Goal: Task Accomplishment & Management: Manage account settings

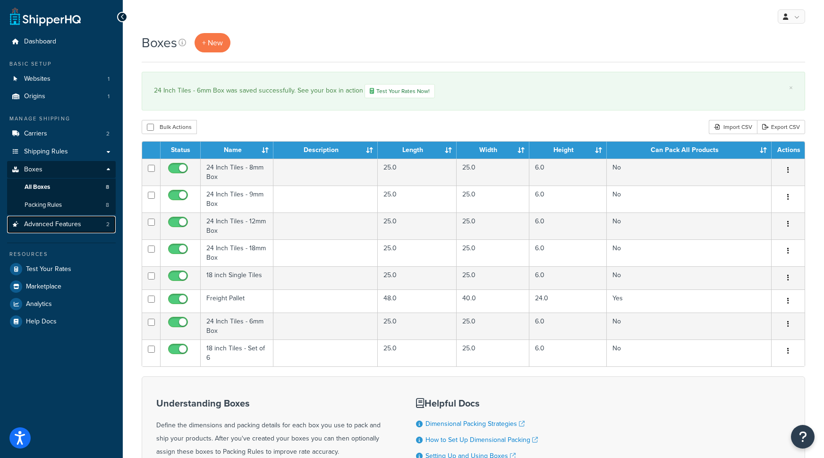
click at [107, 218] on link "Advanced Features 2" at bounding box center [61, 224] width 109 height 17
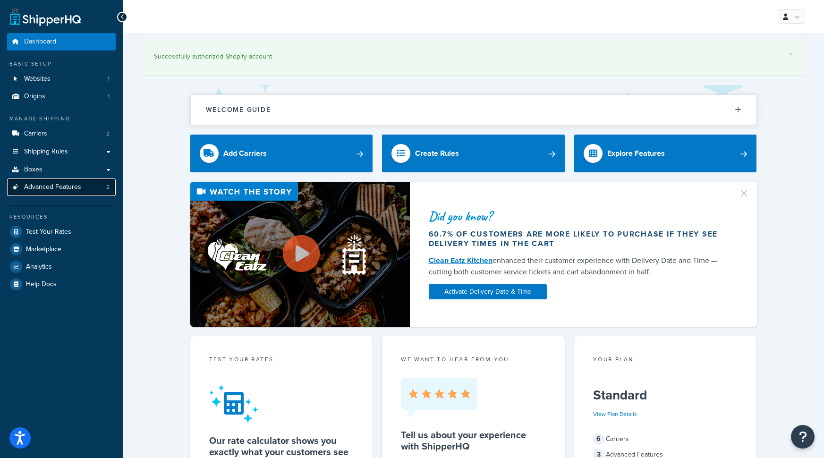
click at [102, 186] on link "Advanced Features 2" at bounding box center [61, 186] width 109 height 17
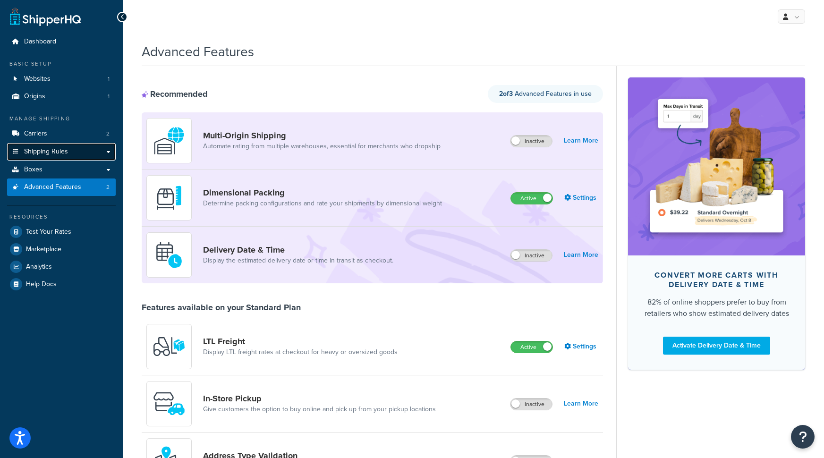
click at [109, 153] on link "Shipping Rules" at bounding box center [61, 151] width 109 height 17
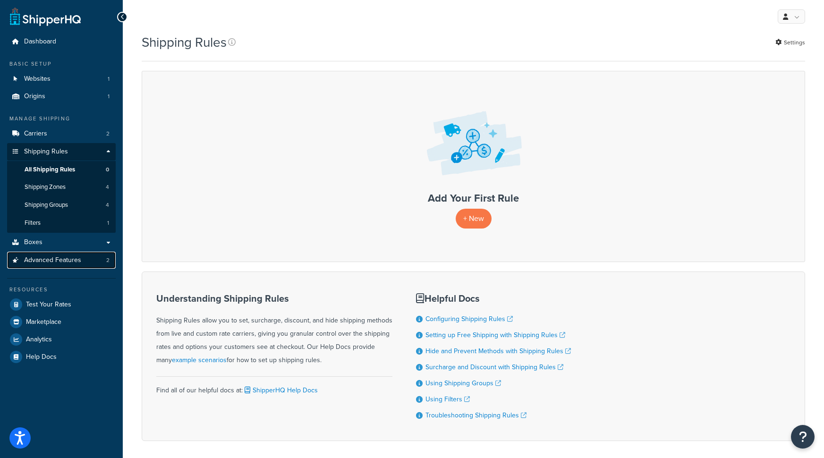
click at [105, 256] on link "Advanced Features 2" at bounding box center [61, 260] width 109 height 17
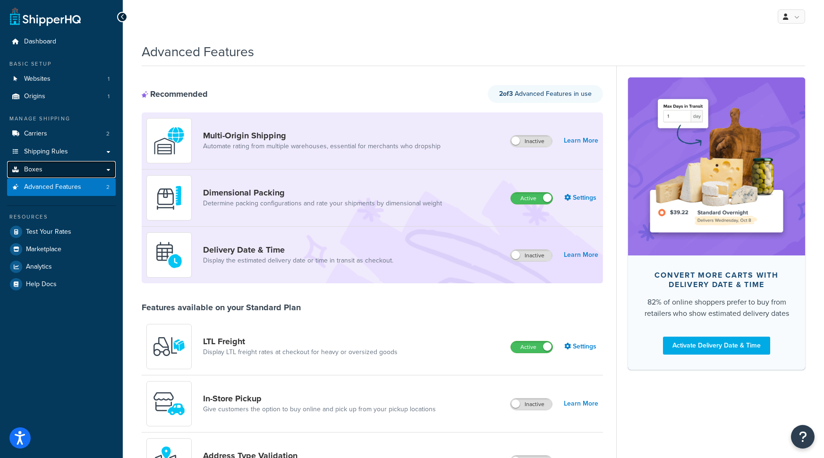
click at [106, 170] on link "Boxes" at bounding box center [61, 169] width 109 height 17
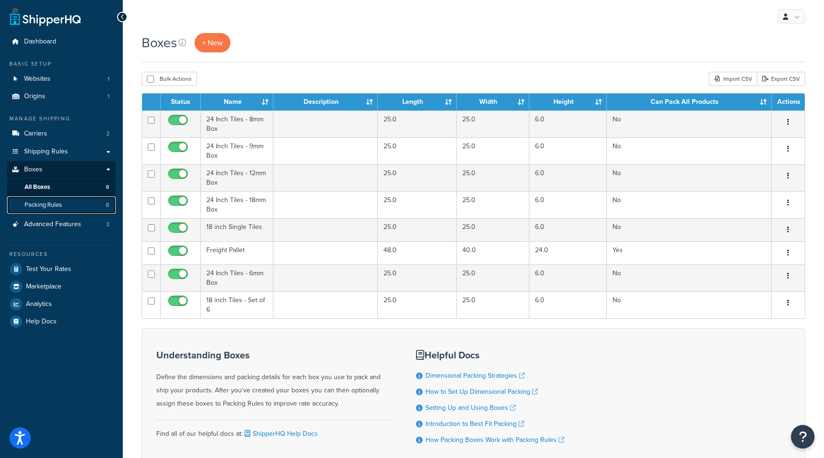
click at [95, 203] on link "Packing Rules 8" at bounding box center [61, 204] width 109 height 17
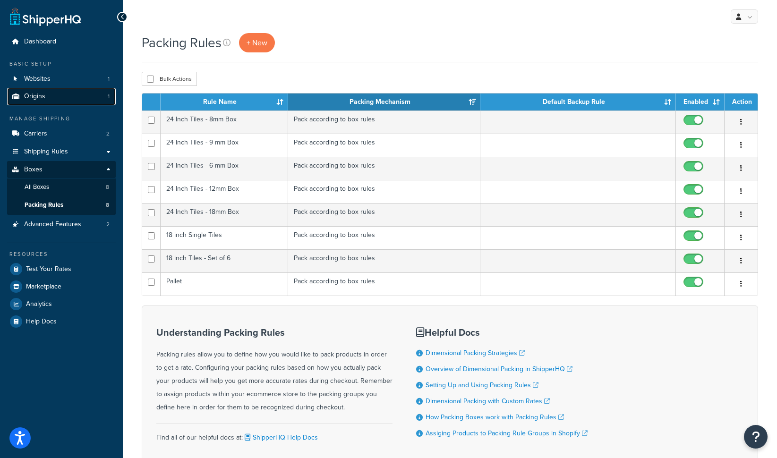
click at [63, 93] on link "Origins 1" at bounding box center [61, 96] width 109 height 17
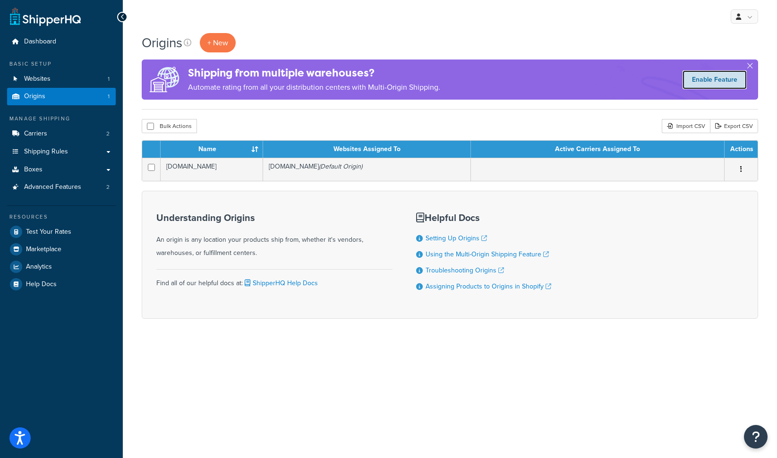
click at [707, 85] on link "Enable Feature" at bounding box center [714, 79] width 64 height 19
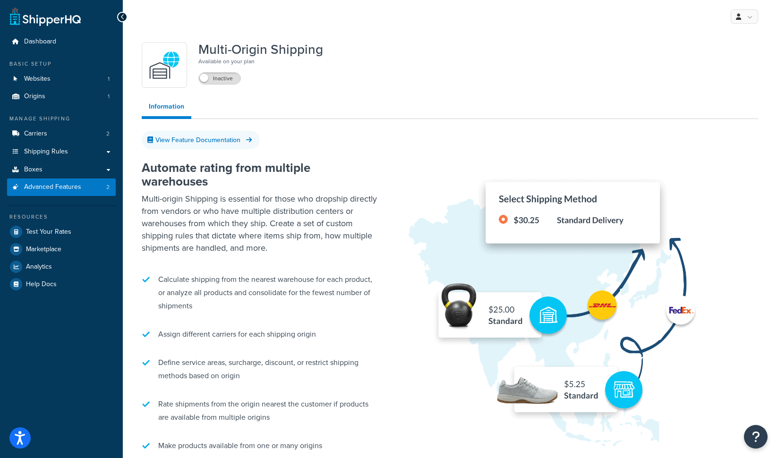
click at [222, 71] on div "Inactive" at bounding box center [260, 76] width 125 height 16
click at [219, 76] on label "Inactive" at bounding box center [220, 78] width 42 height 11
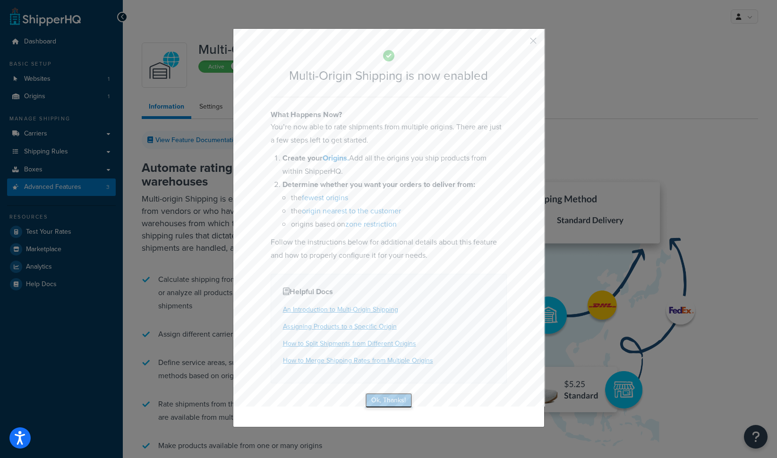
click at [387, 402] on button "Ok, Thanks!" at bounding box center [388, 400] width 47 height 15
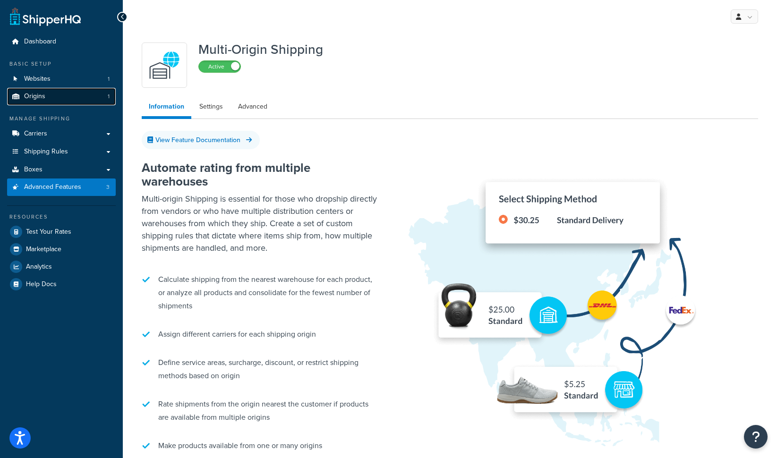
click at [68, 91] on link "Origins 1" at bounding box center [61, 96] width 109 height 17
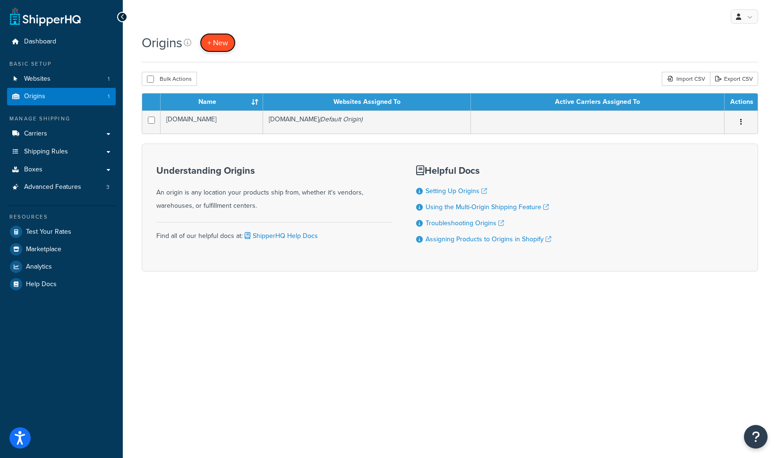
click at [229, 46] on link "+ New" at bounding box center [218, 42] width 36 height 19
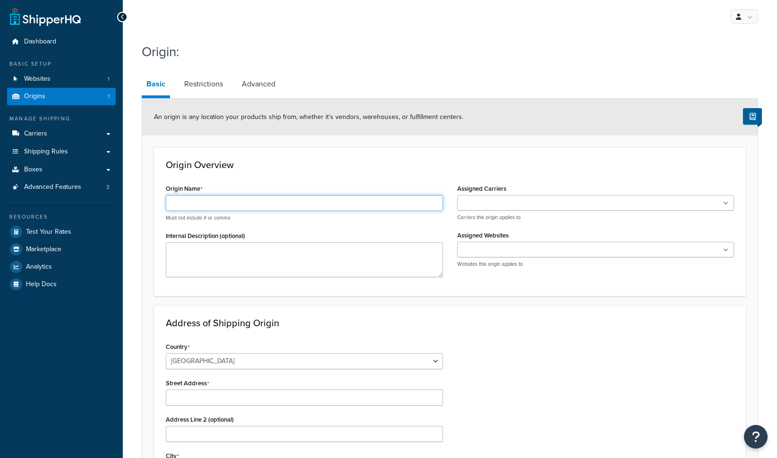
click at [200, 206] on input "Origin Name" at bounding box center [304, 203] width 277 height 16
type input "[PERSON_NAME] Rolls [US_STATE]"
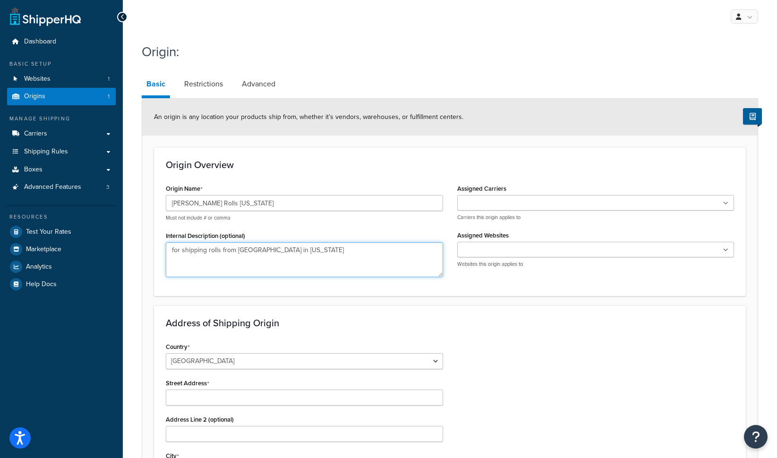
type textarea "for shipping rolls from Fleck in Ohio"
click at [567, 208] on ul at bounding box center [595, 203] width 277 height 16
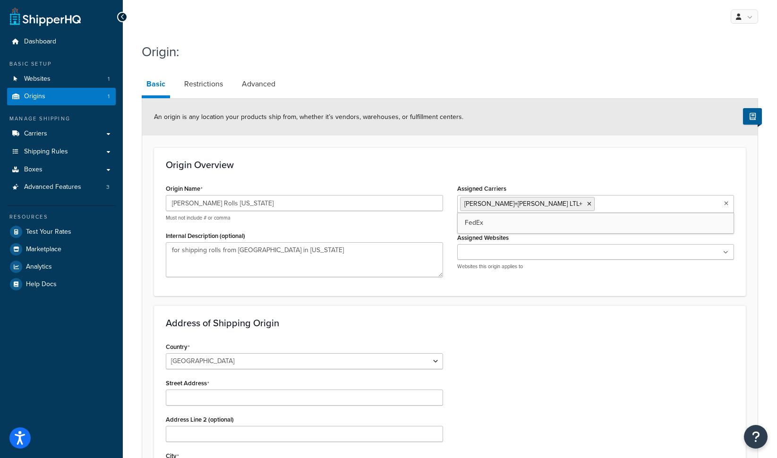
click at [540, 175] on div "Origin Overview Origin Name Fleck Rolls Ohio Must not include # or comma Intern…" at bounding box center [450, 221] width 592 height 148
click at [513, 246] on ul at bounding box center [595, 252] width 277 height 16
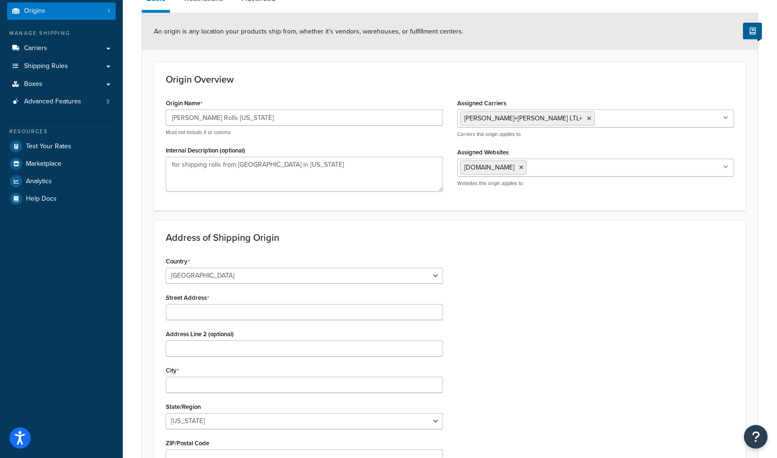
scroll to position [101, 0]
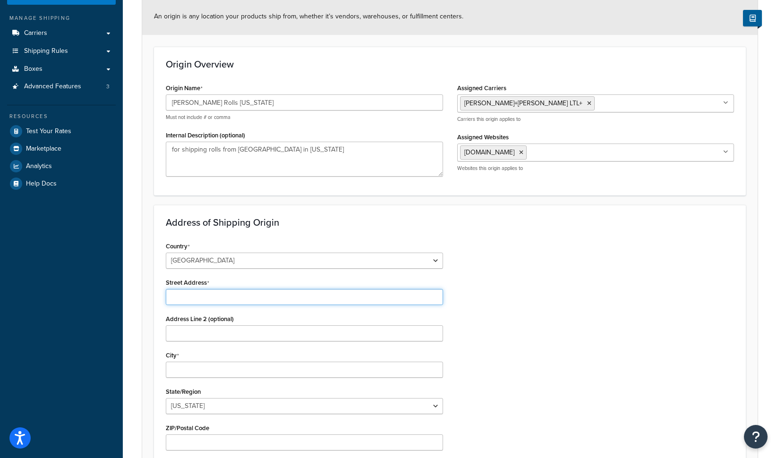
click at [242, 293] on input "Street Address" at bounding box center [304, 297] width 277 height 16
paste input "200 E Chapman R"
type input "200 E Chapman R"
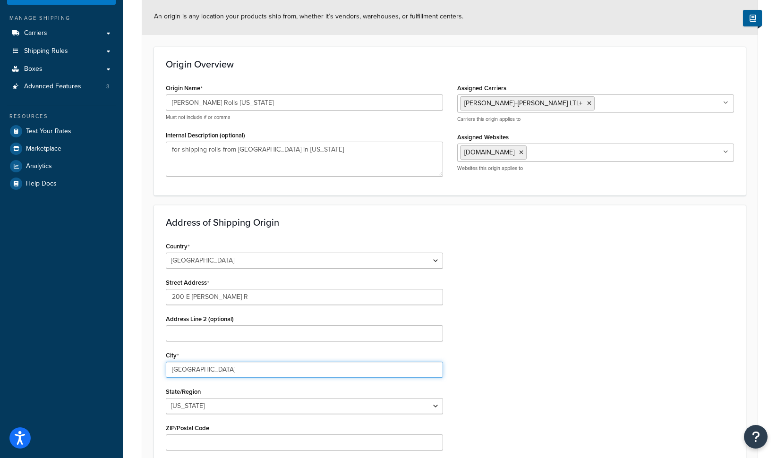
type input "Lima"
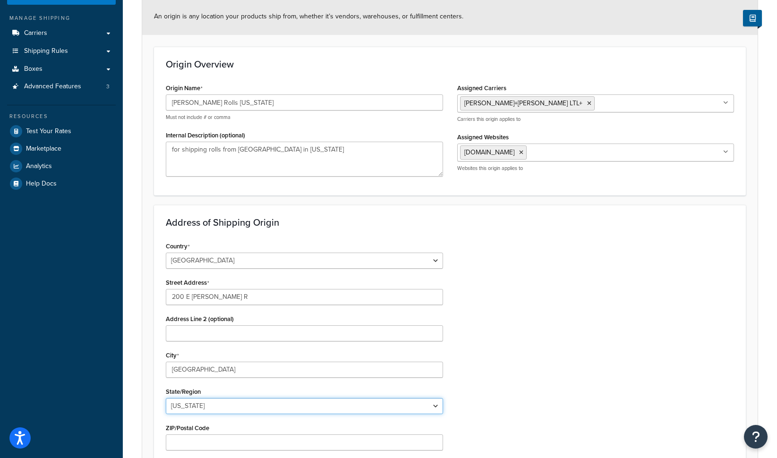
click at [197, 400] on select "Alabama Alaska American Samoa Arizona Arkansas Armed Forces Americas Armed Forc…" at bounding box center [304, 406] width 277 height 16
click at [208, 409] on select "Alabama Alaska American Samoa Arizona Arkansas Armed Forces Americas Armed Forc…" at bounding box center [304, 406] width 277 height 16
select select "35"
click at [196, 436] on input "ZIP/Postal Code" at bounding box center [304, 442] width 277 height 16
type input "45801"
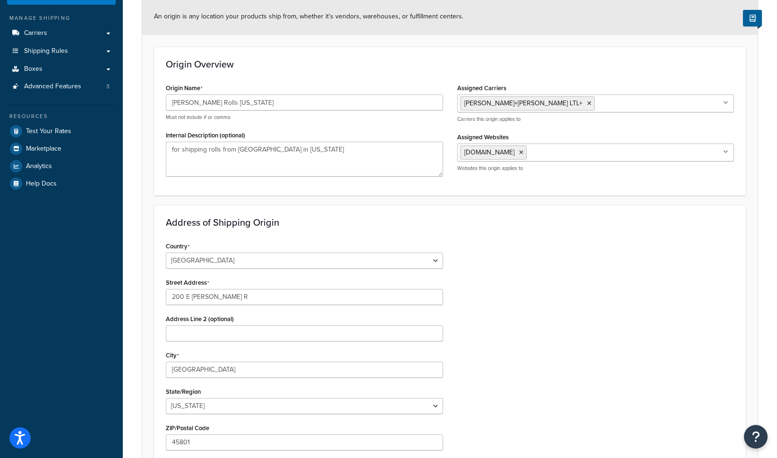
click at [525, 369] on div "Country United States United Kingdom Afghanistan Åland Islands Albania Algeria …" at bounding box center [450, 395] width 582 height 312
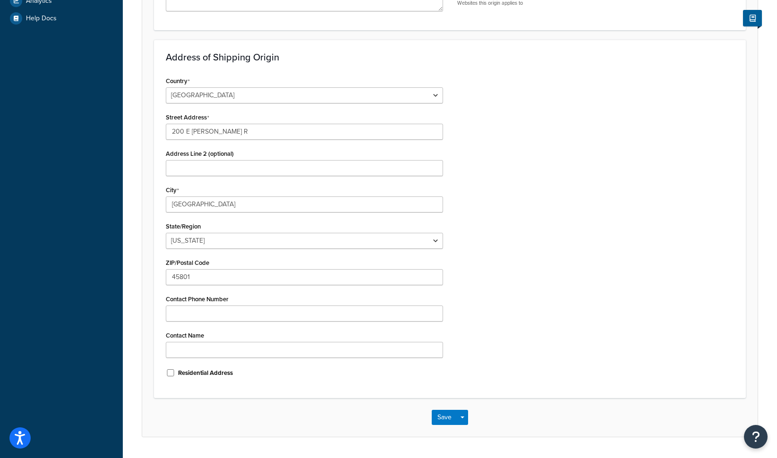
scroll to position [270, 0]
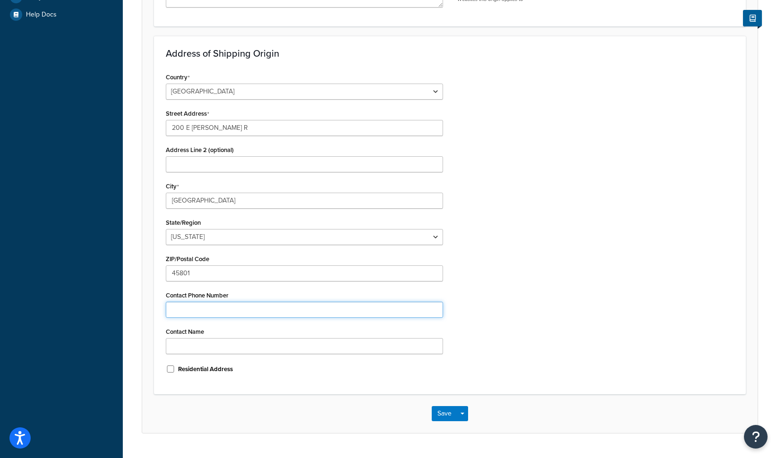
click at [298, 313] on input "Contact Phone Number" at bounding box center [304, 310] width 277 height 16
click at [178, 342] on input "Contact Name" at bounding box center [304, 346] width 277 height 16
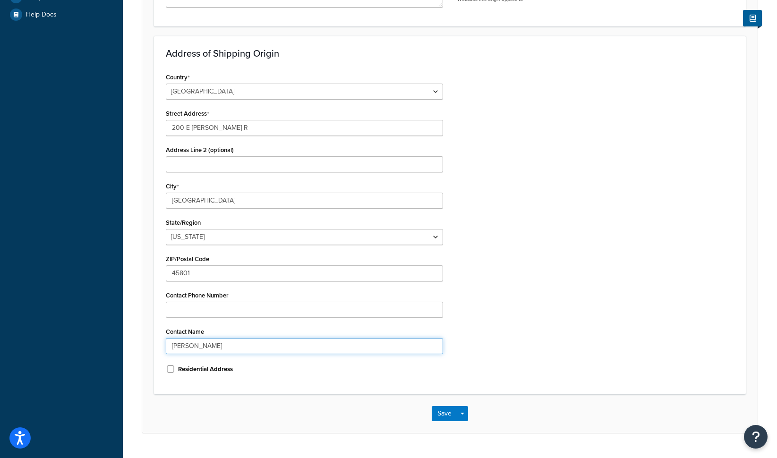
type input "Kim"
click at [546, 302] on div "Country United States United Kingdom Afghanistan Åland Islands Albania Algeria …" at bounding box center [450, 226] width 582 height 312
click at [180, 313] on input "Contact Phone Number" at bounding box center [304, 310] width 277 height 16
paste input "419-379-9073 ext. 107"
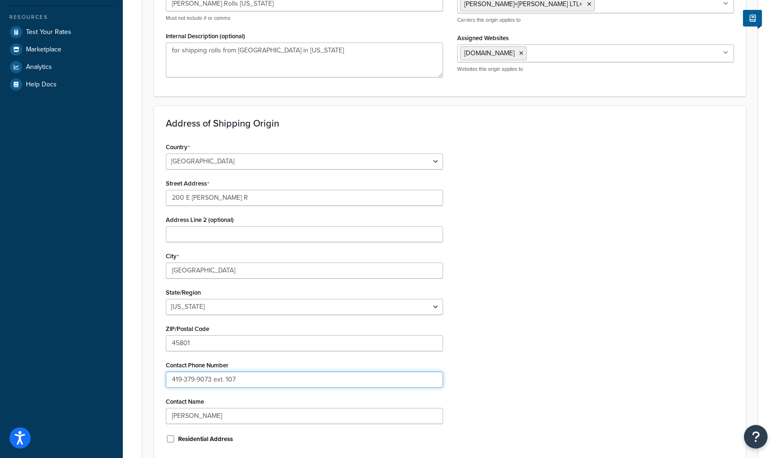
scroll to position [0, 0]
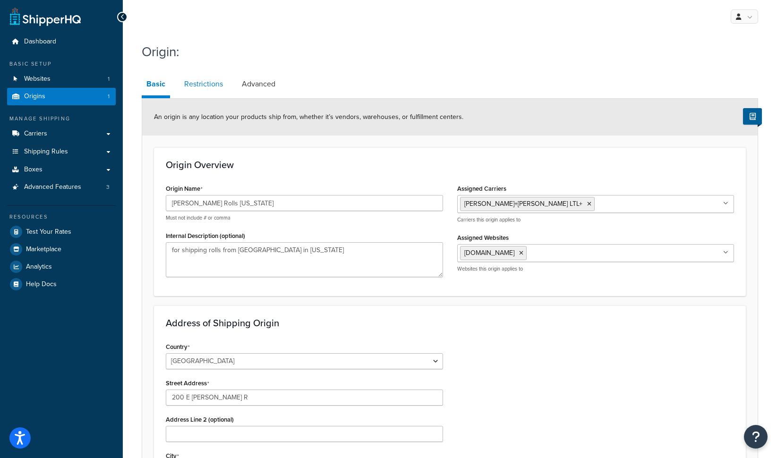
type input "419-379-9073 ext. 107"
click at [207, 84] on link "Restrictions" at bounding box center [203, 84] width 48 height 23
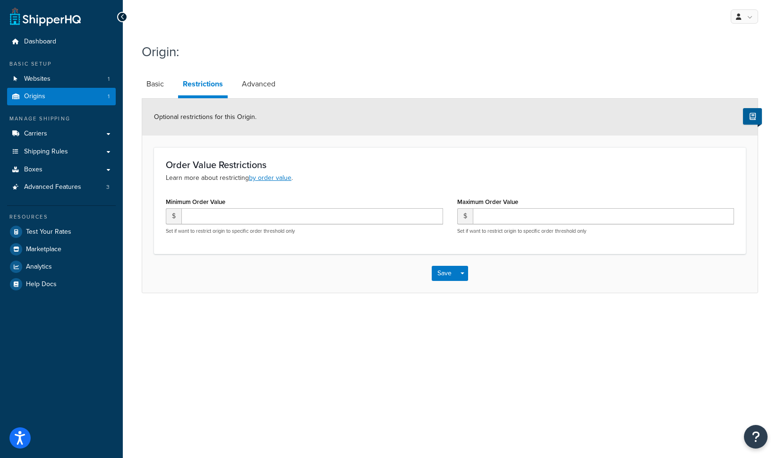
click at [353, 185] on div "Order Value Restrictions Learn more about restricting by order value . Minimum …" at bounding box center [450, 200] width 592 height 106
click at [254, 83] on link "Advanced" at bounding box center [258, 84] width 43 height 23
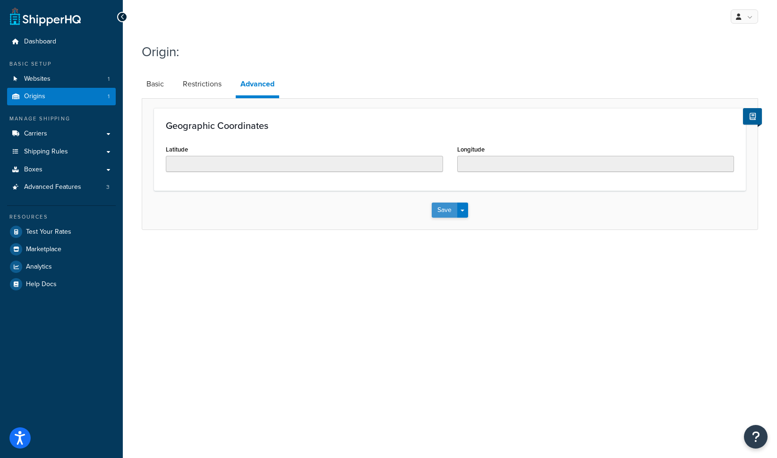
click at [435, 210] on button "Save" at bounding box center [444, 210] width 25 height 15
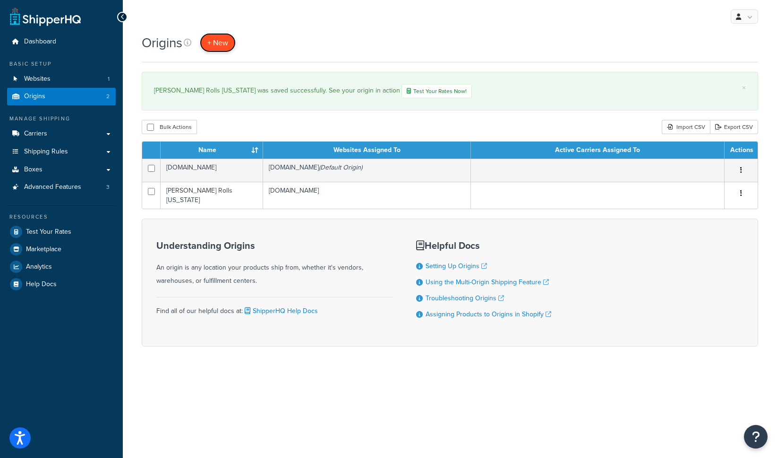
click at [220, 40] on span "+ New" at bounding box center [217, 42] width 21 height 11
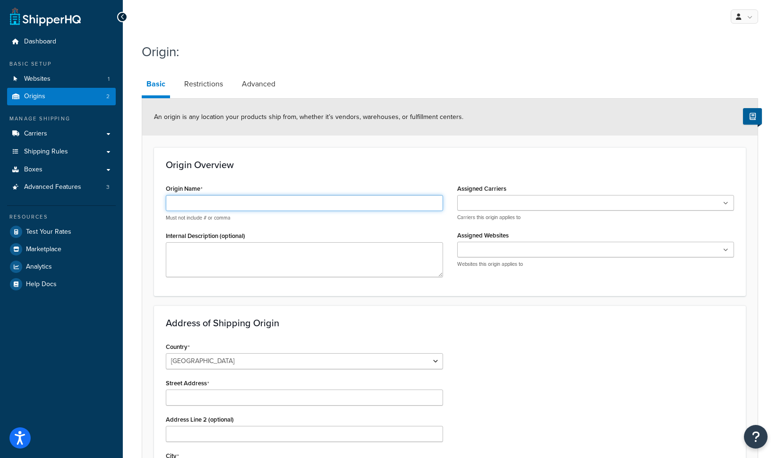
click at [199, 202] on input "Origin Name" at bounding box center [304, 203] width 277 height 16
type input "F"
type input "R"
type input "[PERSON_NAME] [US_STATE]"
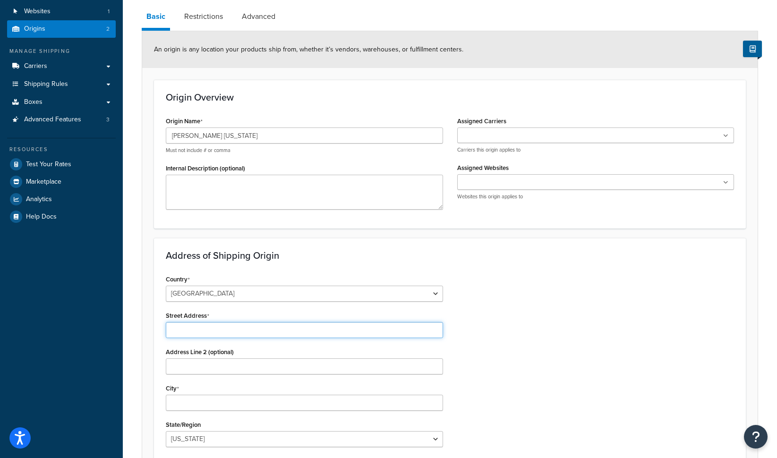
click at [200, 328] on input "Street Address" at bounding box center [304, 330] width 277 height 16
paste input "1231 s Lincoln s"
type input "1231 s Lincoln s"
click at [192, 406] on input "City" at bounding box center [304, 403] width 277 height 16
type input "Colton"
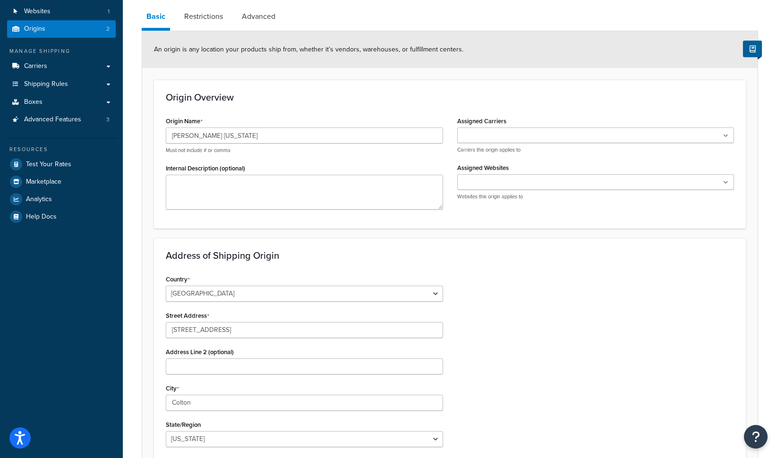
click at [226, 392] on div "City Colton" at bounding box center [304, 395] width 277 height 29
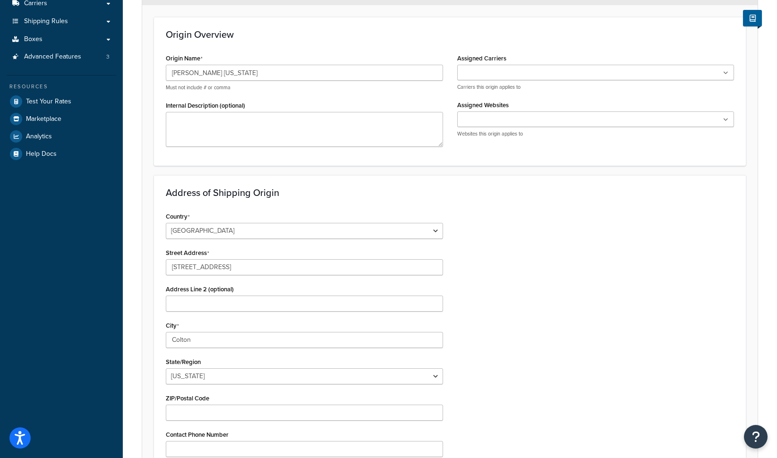
scroll to position [144, 0]
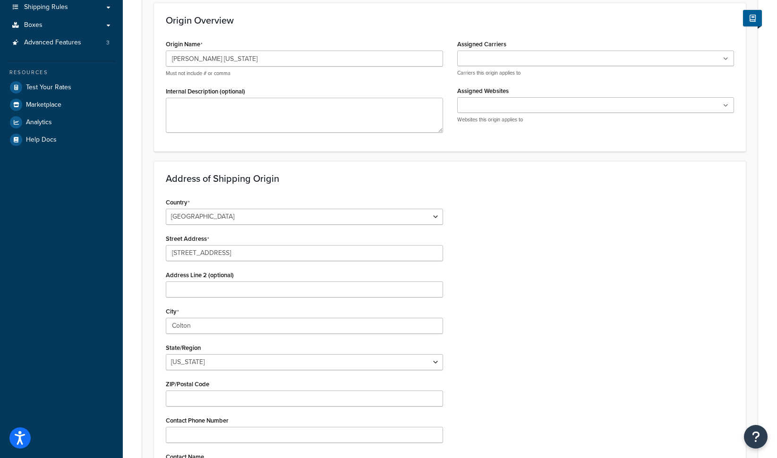
click at [214, 353] on div "State/Region Alabama Alaska American Samoa Arizona Arkansas Armed Forces Americ…" at bounding box center [304, 355] width 277 height 29
click at [212, 357] on select "Alabama Alaska American Samoa Arizona Arkansas Armed Forces Americas Armed Forc…" at bounding box center [304, 362] width 277 height 16
select select "5"
click at [192, 400] on input "ZIP/Postal Code" at bounding box center [304, 398] width 277 height 16
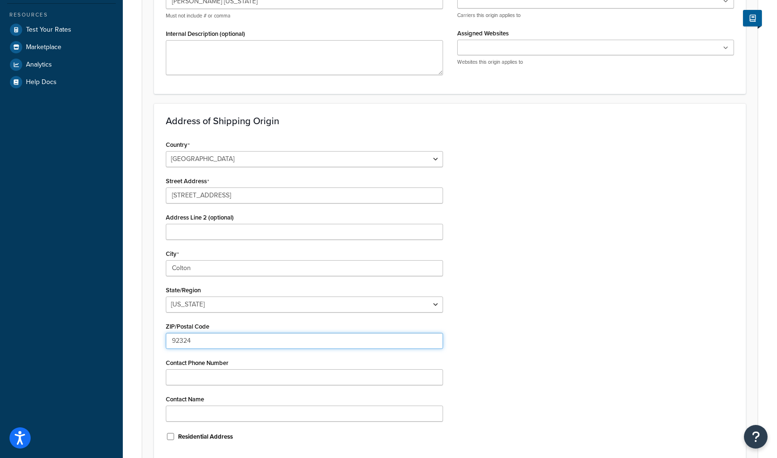
scroll to position [216, 0]
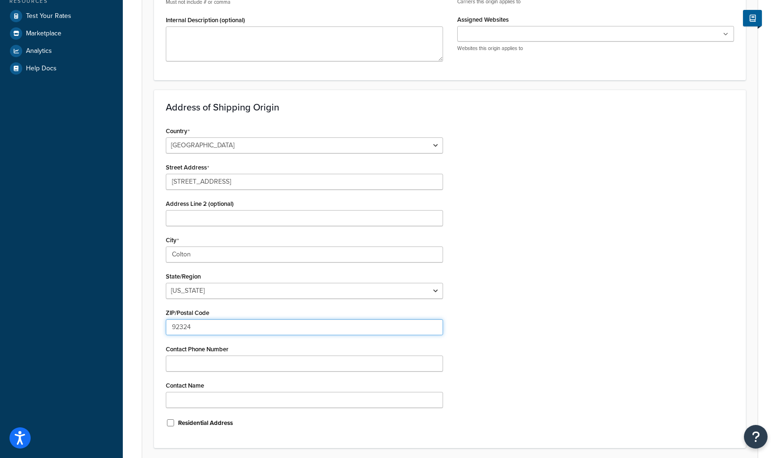
type input "92324"
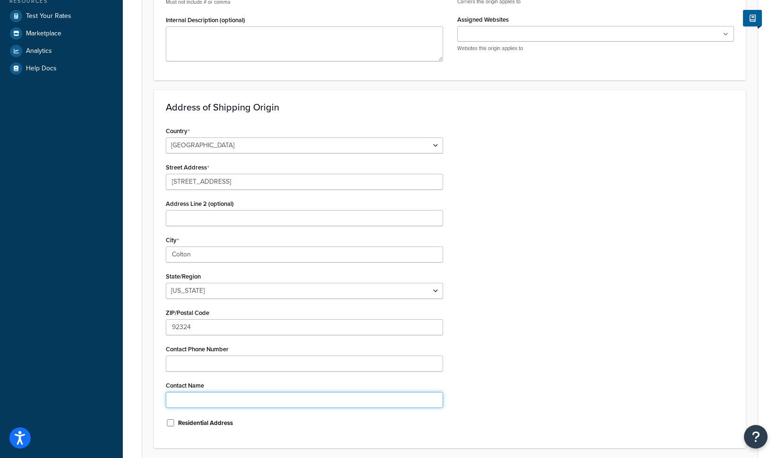
click at [186, 398] on input "Contact Name" at bounding box center [304, 400] width 277 height 16
type input "Kim"
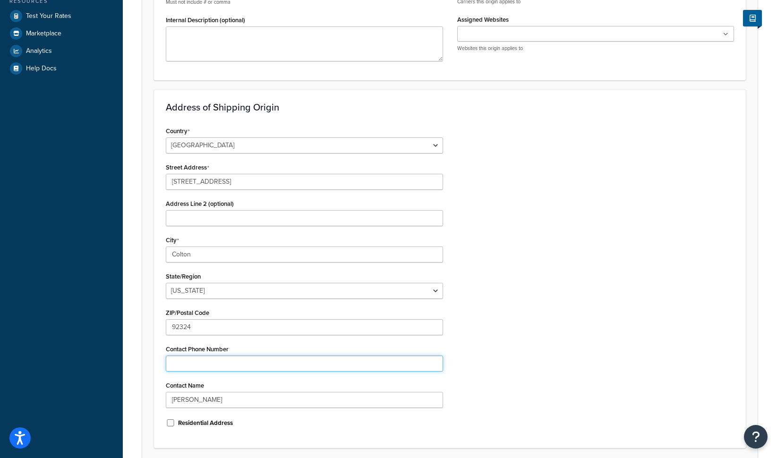
click at [194, 364] on input "Contact Phone Number" at bounding box center [304, 364] width 277 height 16
paste input "419-379-9073 ext. 107"
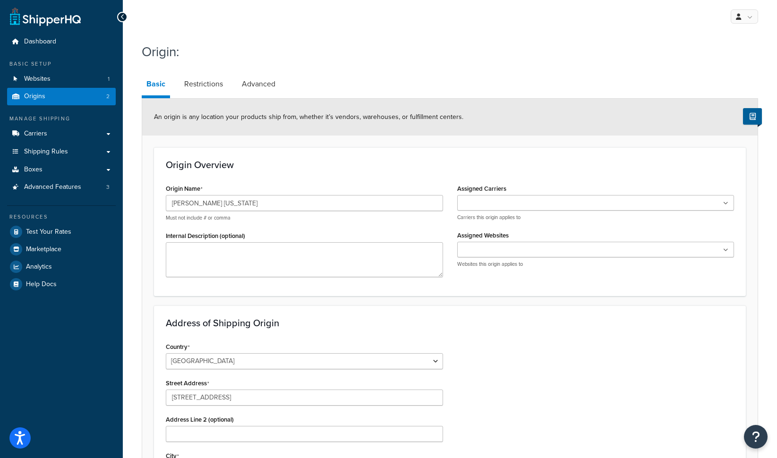
type input "419-379-9073 ext. 107"
click at [533, 210] on ul at bounding box center [595, 203] width 277 height 16
click at [497, 250] on input "Assigned Websites" at bounding box center [502, 252] width 84 height 10
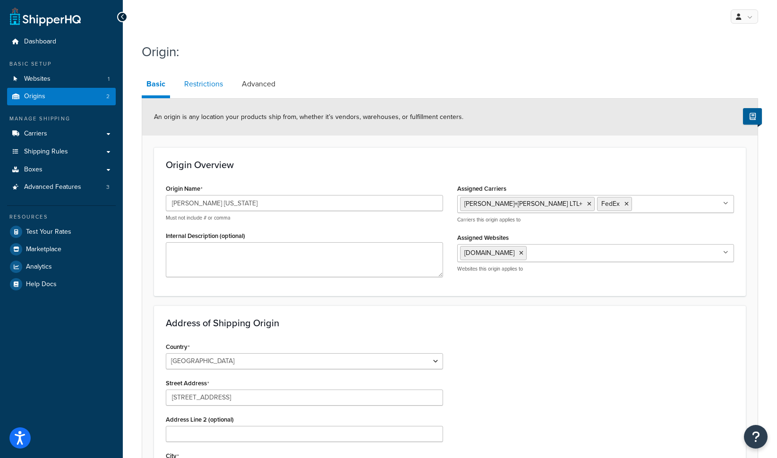
click at [209, 83] on link "Restrictions" at bounding box center [203, 84] width 48 height 23
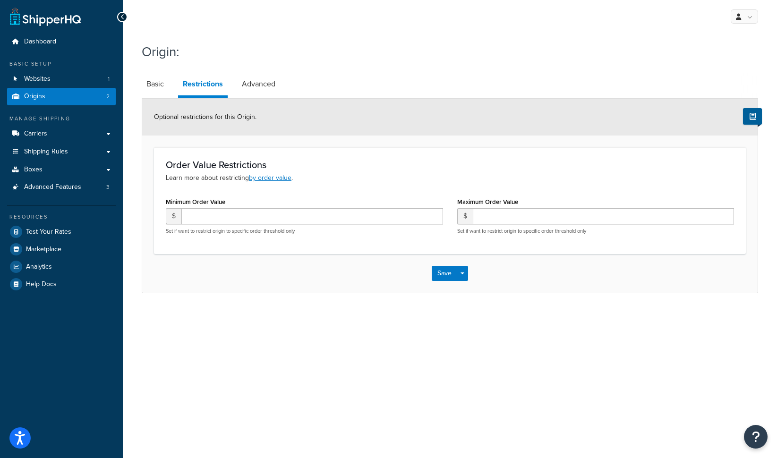
click at [436, 281] on div "Save Save Dropdown Save and Edit Save and Duplicate Save and Create New" at bounding box center [449, 273] width 615 height 39
click at [441, 275] on button "Save" at bounding box center [444, 273] width 25 height 15
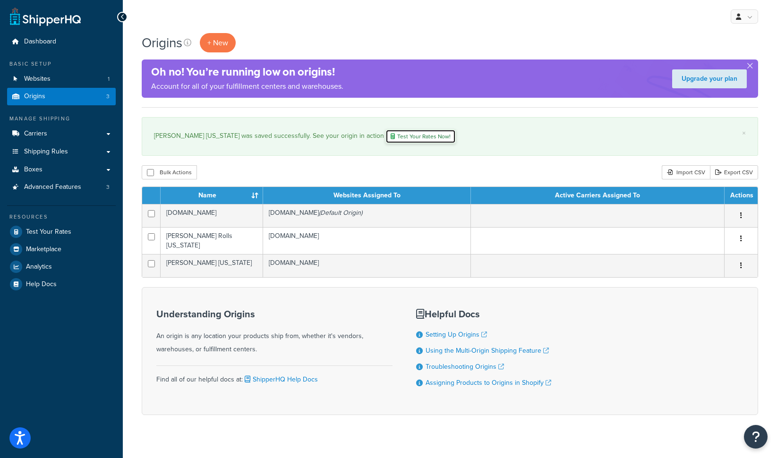
click at [385, 141] on link "Test Your Rates Now!" at bounding box center [420, 136] width 70 height 14
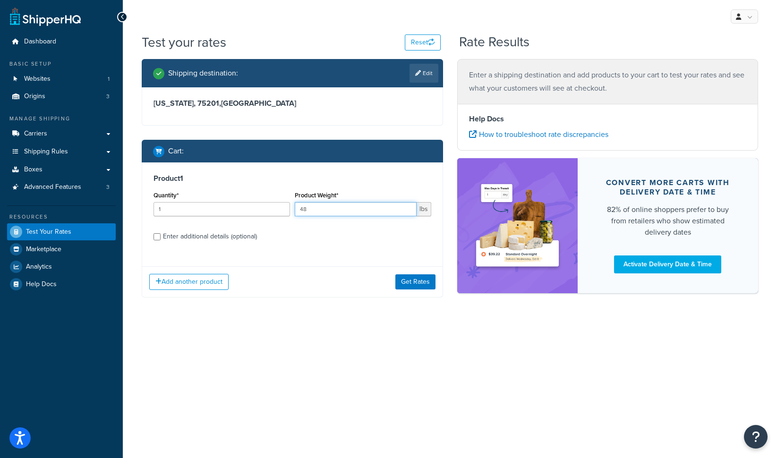
click at [345, 214] on input "48" at bounding box center [356, 209] width 122 height 14
click at [409, 281] on button "Get Rates" at bounding box center [415, 281] width 40 height 15
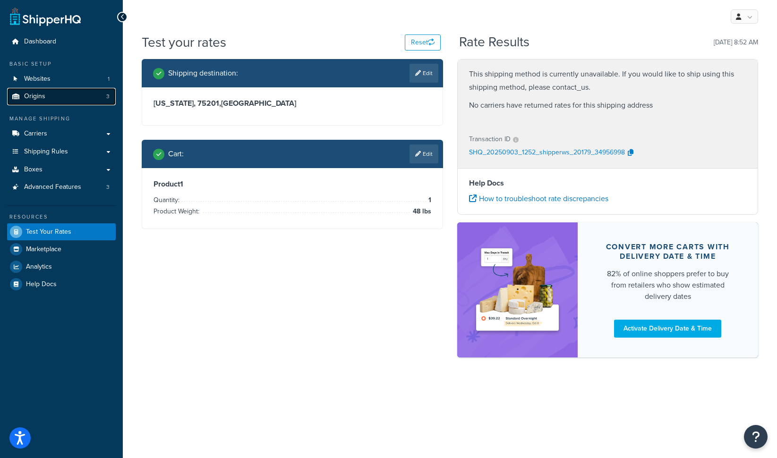
click at [58, 95] on link "Origins 3" at bounding box center [61, 96] width 109 height 17
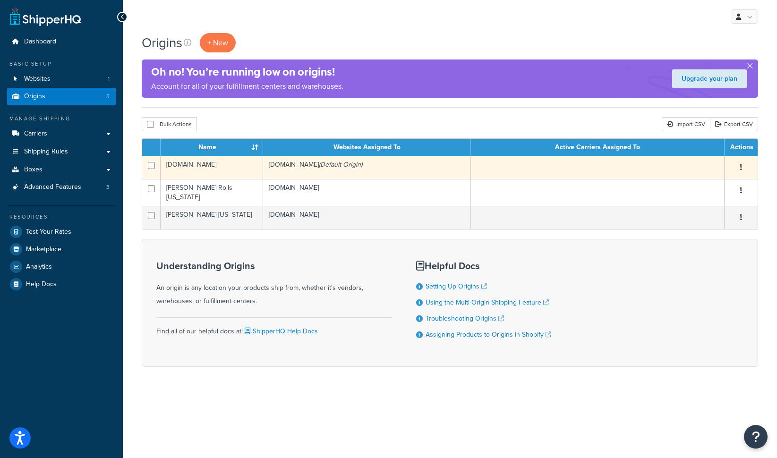
click at [746, 170] on button "button" at bounding box center [740, 167] width 13 height 15
click at [703, 223] on link "Delete" at bounding box center [709, 223] width 75 height 19
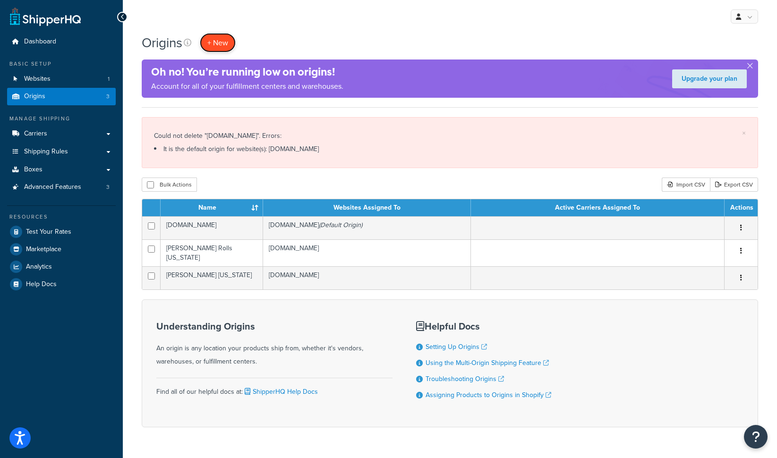
click at [216, 43] on span "+ New" at bounding box center [217, 42] width 21 height 11
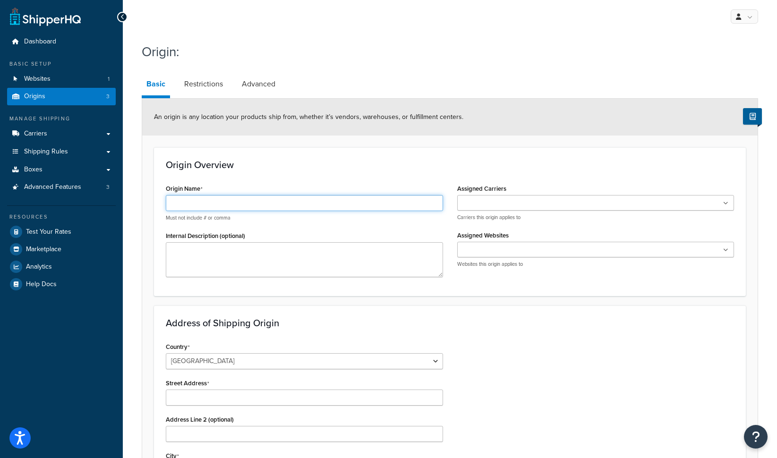
click at [206, 207] on input "Origin Name" at bounding box center [304, 203] width 277 height 16
type input "Rubber Logix"
click at [533, 205] on ul at bounding box center [595, 203] width 277 height 16
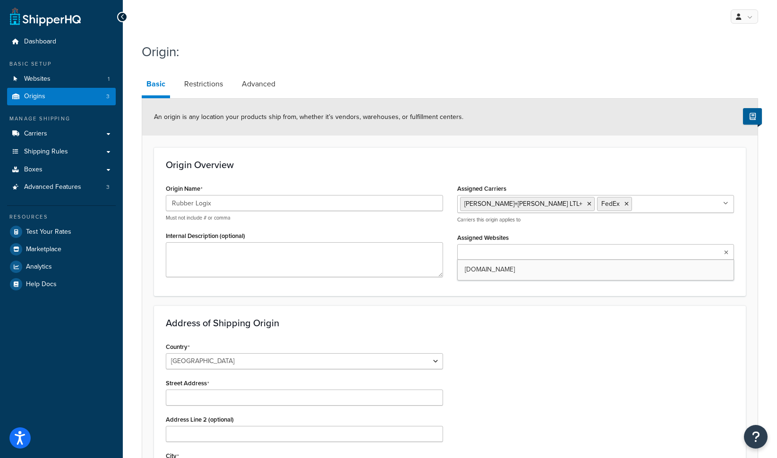
click at [495, 254] on input "Assigned Websites" at bounding box center [502, 252] width 84 height 10
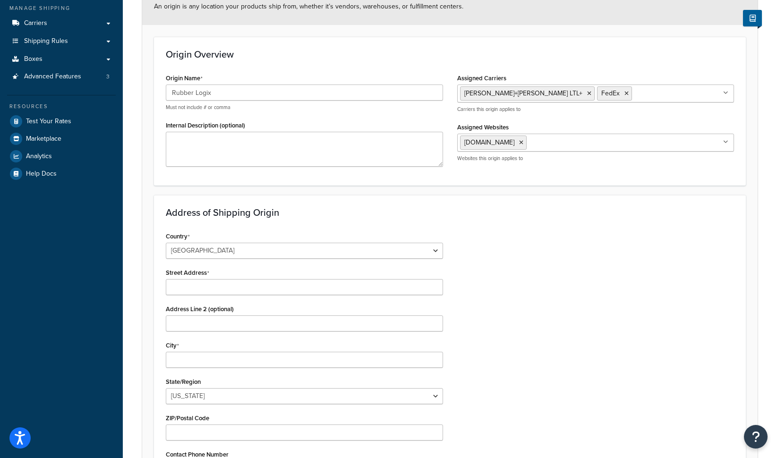
scroll to position [113, 0]
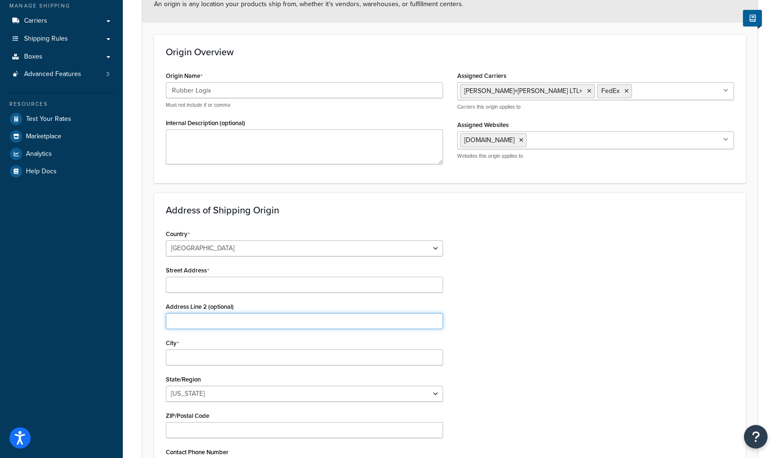
click at [250, 319] on input "Address Line 2 (optional)" at bounding box center [304, 321] width 277 height 16
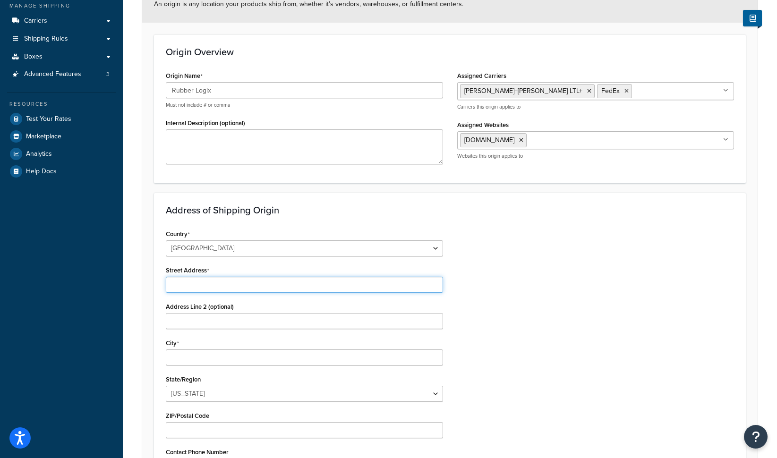
drag, startPoint x: 239, startPoint y: 288, endPoint x: 239, endPoint y: 281, distance: 7.6
click at [239, 283] on input "Street Address" at bounding box center [304, 285] width 277 height 16
paste input "312 E 52 Bypass"
type input "312 E 52 Bypass"
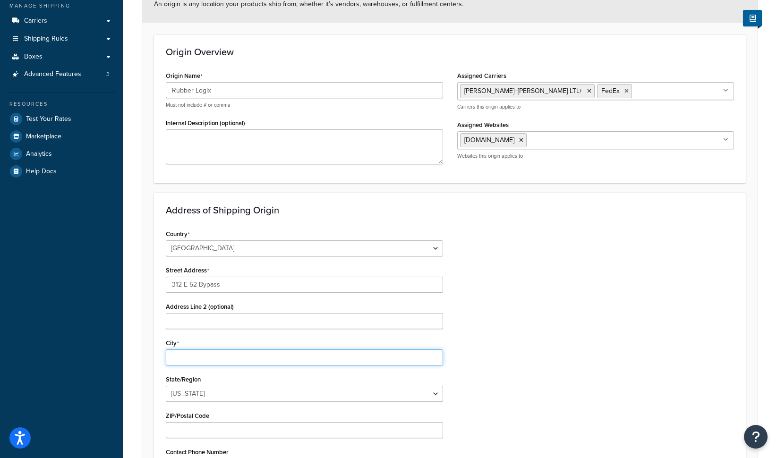
click at [197, 358] on input "City" at bounding box center [304, 357] width 277 height 16
type input "Pilot Mountain"
click at [229, 395] on select "Alabama Alaska American Samoa Arizona Arkansas Armed Forces Americas Armed Forc…" at bounding box center [304, 394] width 277 height 16
click at [207, 393] on select "Alabama Alaska American Samoa Arizona Arkansas Armed Forces Americas Armed Forc…" at bounding box center [304, 394] width 277 height 16
select select "33"
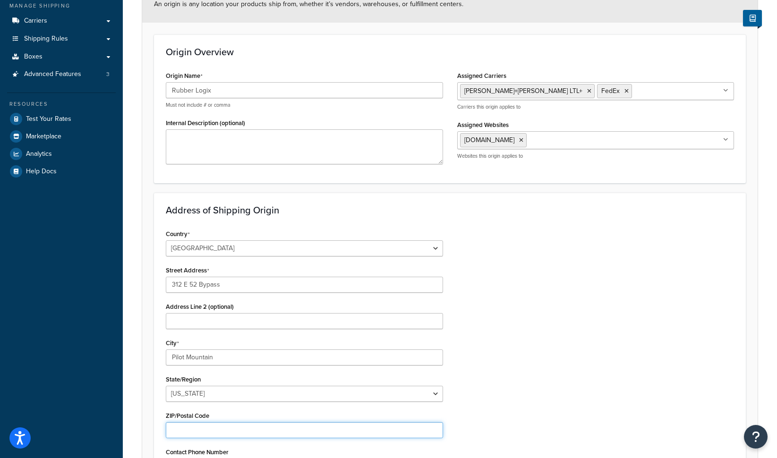
click at [233, 429] on input "ZIP/Postal Code" at bounding box center [304, 430] width 277 height 16
type input "27041"
click at [143, 373] on form "An origin is any location your products ship from, whether it’s vendors, wareho…" at bounding box center [449, 287] width 615 height 603
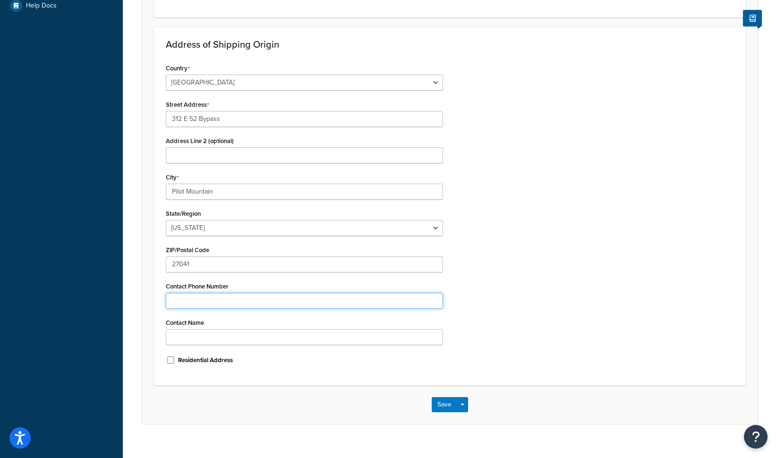
click at [199, 298] on input "Contact Phone Number" at bounding box center [304, 301] width 277 height 16
paste input "(O) 866-GO-LOGIX"
drag, startPoint x: 183, startPoint y: 299, endPoint x: 147, endPoint y: 297, distance: 36.4
click at [149, 297] on form "An origin is any location your products ship from, whether it’s vendors, wareho…" at bounding box center [449, 121] width 615 height 603
type input "866-GO-LOGIX"
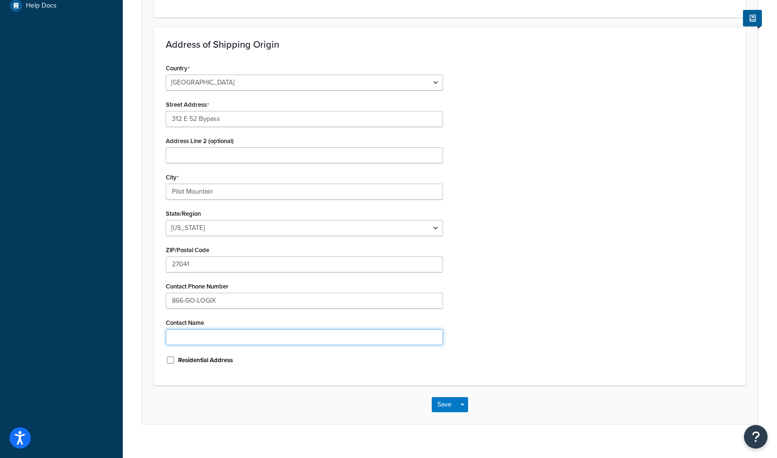
click at [209, 337] on input "Contact Name" at bounding box center [304, 337] width 277 height 16
type input "Kevin"
click at [524, 311] on div "Country United States United Kingdom Afghanistan Åland Islands Albania Algeria …" at bounding box center [450, 217] width 582 height 312
click at [441, 404] on button "Save" at bounding box center [444, 404] width 25 height 15
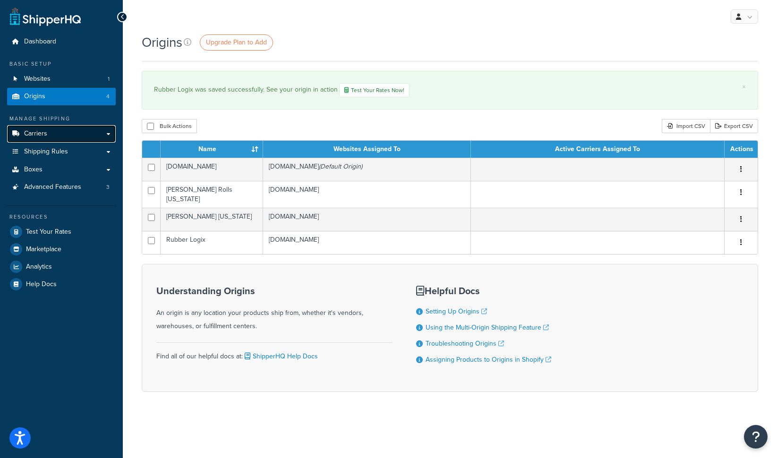
click at [77, 134] on link "Carriers" at bounding box center [61, 133] width 109 height 17
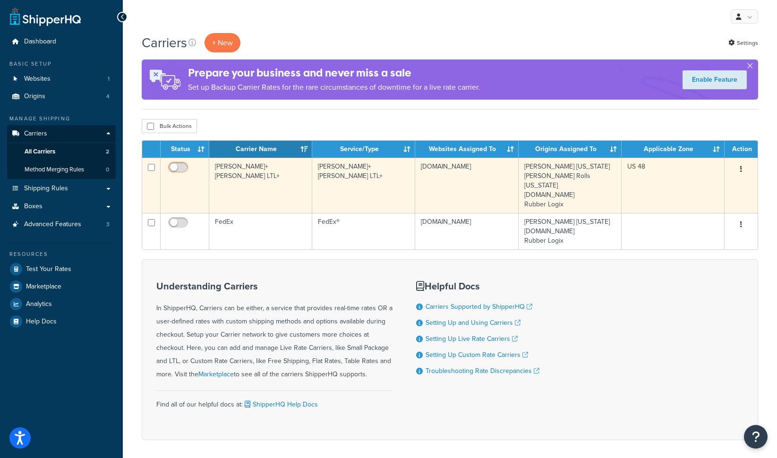
click at [182, 167] on input "checkbox" at bounding box center [179, 170] width 26 height 12
checkbox input "true"
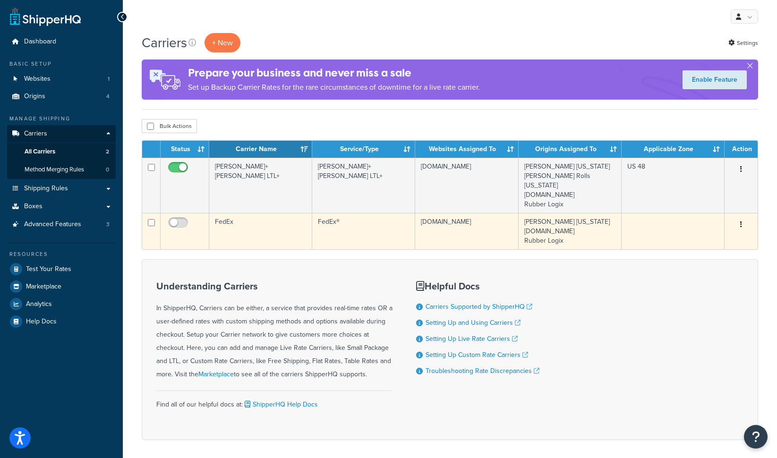
click at [176, 213] on td at bounding box center [185, 231] width 49 height 36
click at [176, 219] on input "checkbox" at bounding box center [179, 225] width 26 height 12
checkbox input "true"
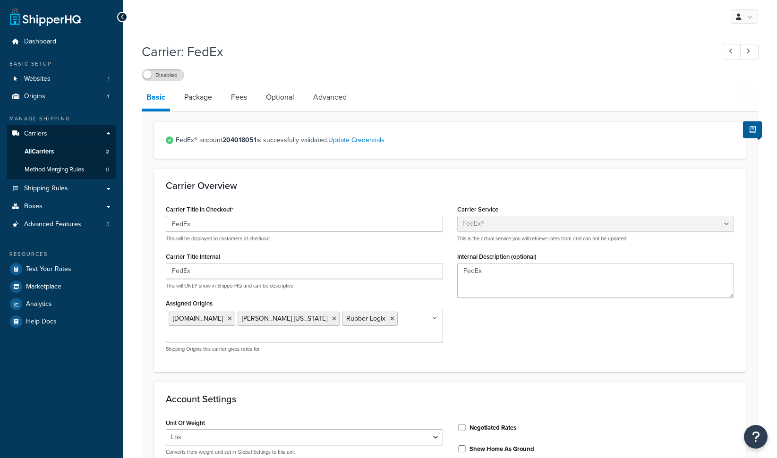
select select "fedEx"
select select "REGULAR_PICKUP"
select select "YOUR_PACKAGING"
click at [55, 150] on link "All Carriers 2" at bounding box center [61, 151] width 109 height 17
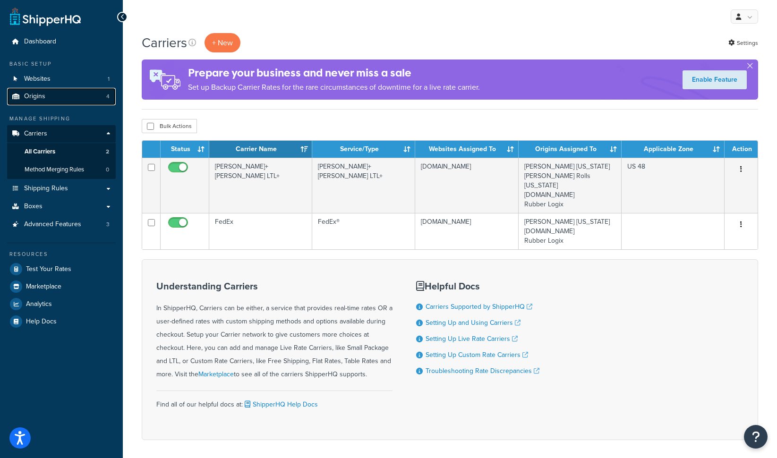
click at [50, 100] on link "Origins 4" at bounding box center [61, 96] width 109 height 17
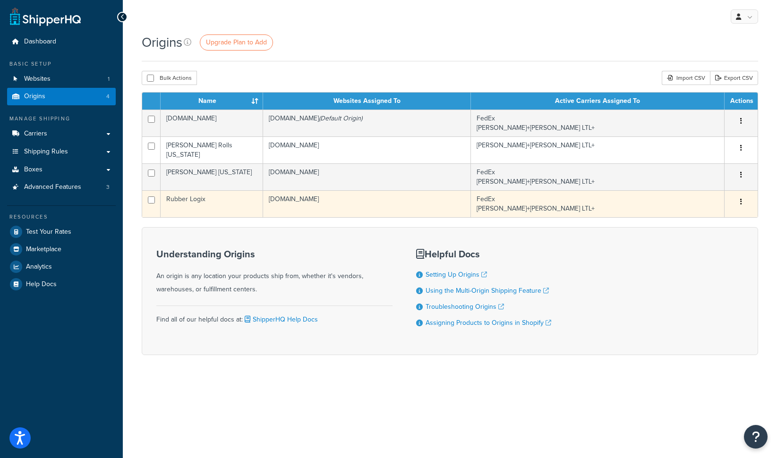
click at [743, 198] on button "button" at bounding box center [740, 202] width 13 height 15
click at [215, 195] on td "Rubber Logix" at bounding box center [212, 203] width 102 height 27
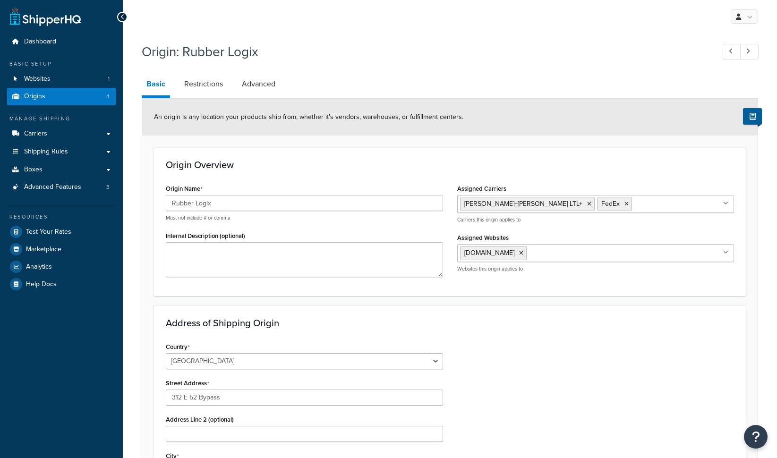
select select "33"
click at [213, 87] on link "Restrictions" at bounding box center [203, 84] width 48 height 23
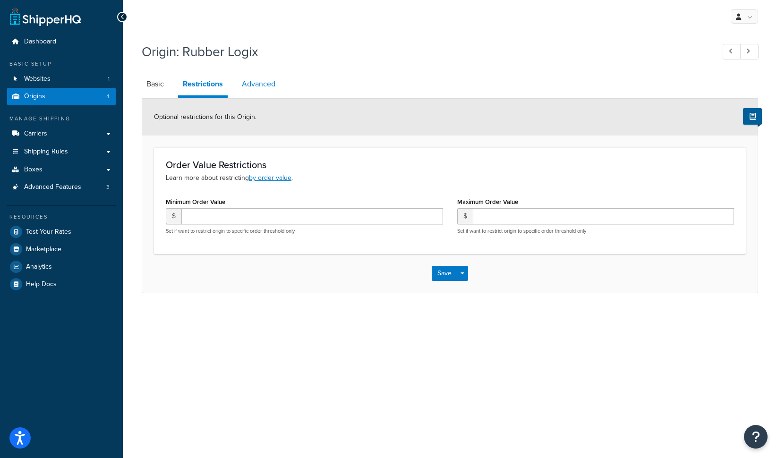
click at [253, 80] on link "Advanced" at bounding box center [258, 84] width 43 height 23
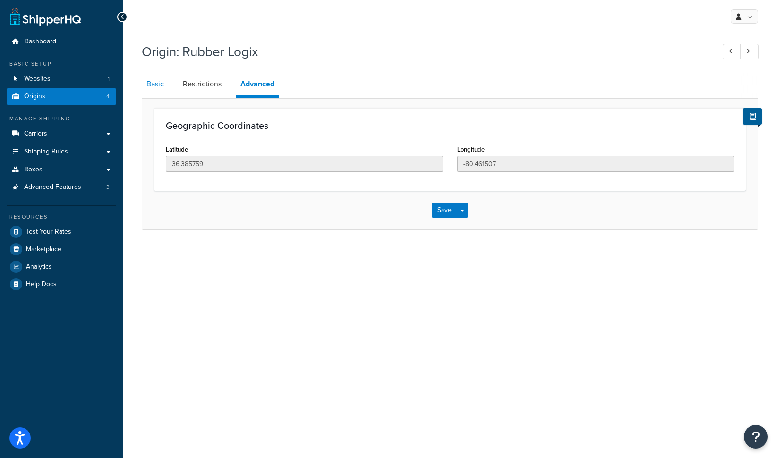
click at [159, 78] on link "Basic" at bounding box center [155, 84] width 27 height 23
select select "33"
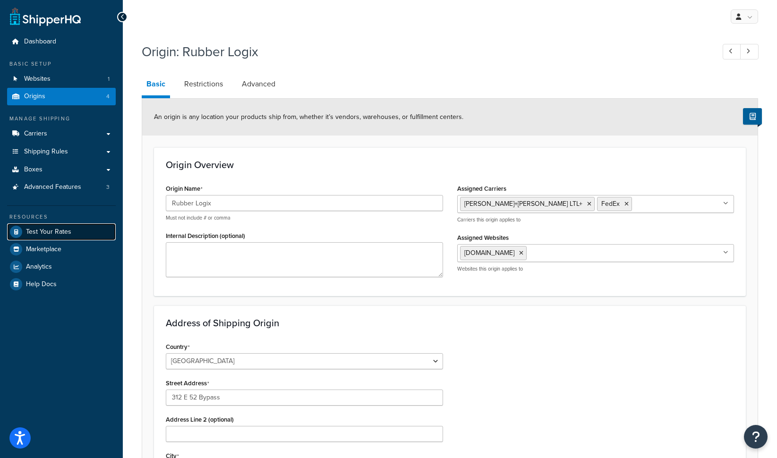
click at [47, 228] on span "Test Your Rates" at bounding box center [48, 232] width 45 height 8
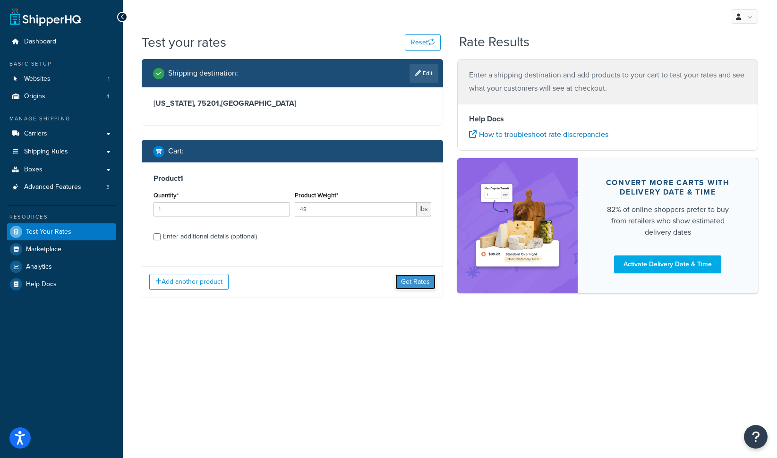
click at [417, 281] on button "Get Rates" at bounding box center [415, 281] width 40 height 15
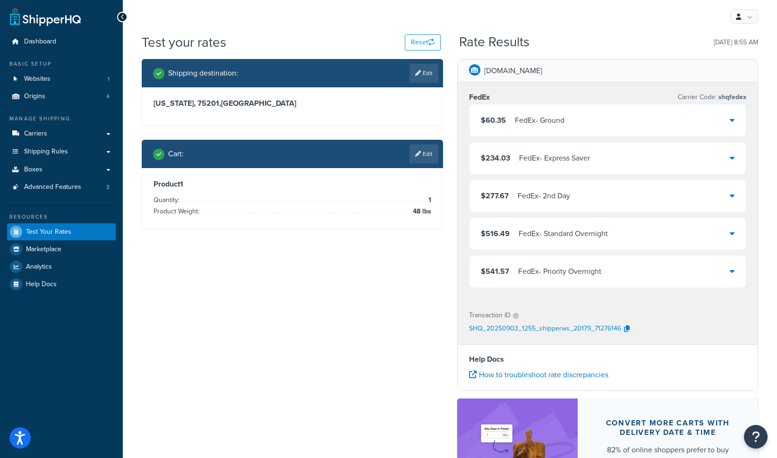
click at [725, 120] on div "$60.35 FedEx - Ground" at bounding box center [607, 120] width 277 height 32
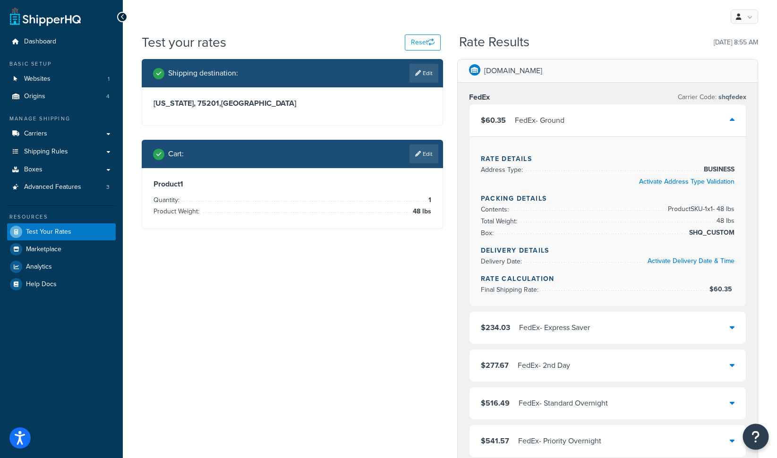
click at [759, 444] on button "Open Resource Center" at bounding box center [756, 437] width 26 height 26
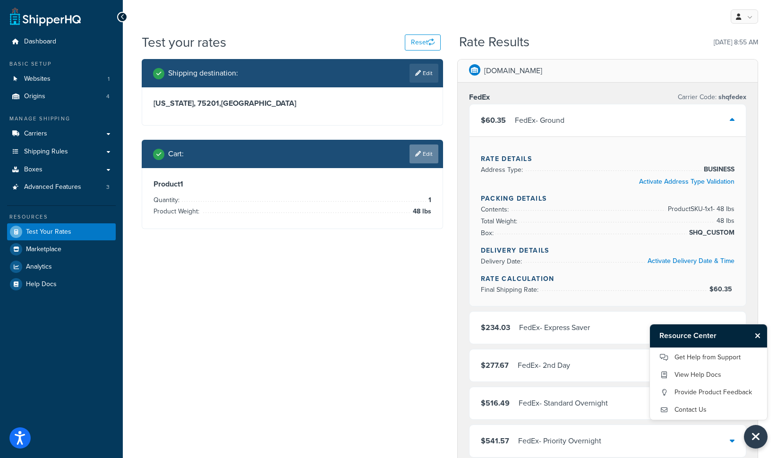
click at [425, 161] on link "Edit" at bounding box center [423, 153] width 29 height 19
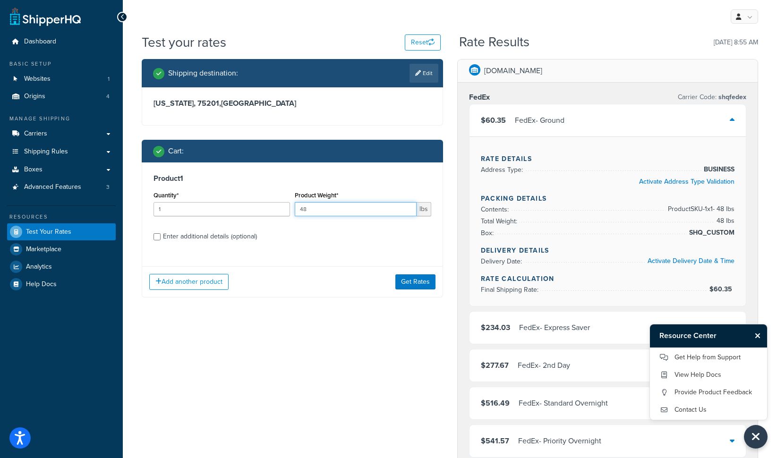
click at [316, 212] on input "48" at bounding box center [356, 209] width 122 height 14
type input "480"
click at [414, 282] on button "Get Rates" at bounding box center [415, 281] width 40 height 15
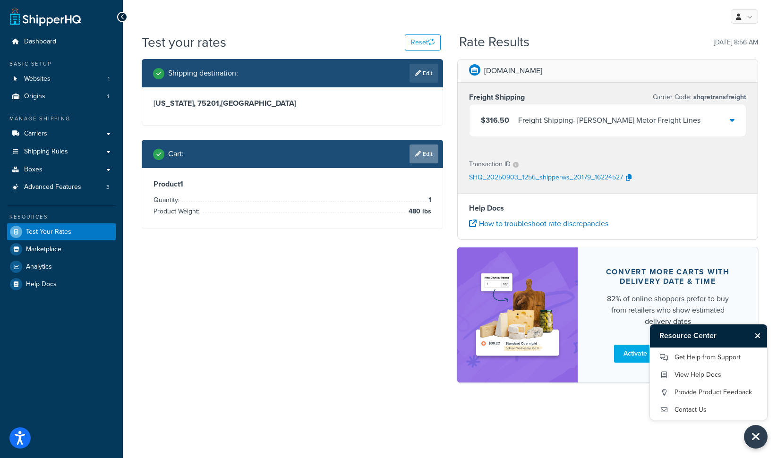
click at [420, 153] on link "Edit" at bounding box center [423, 153] width 29 height 19
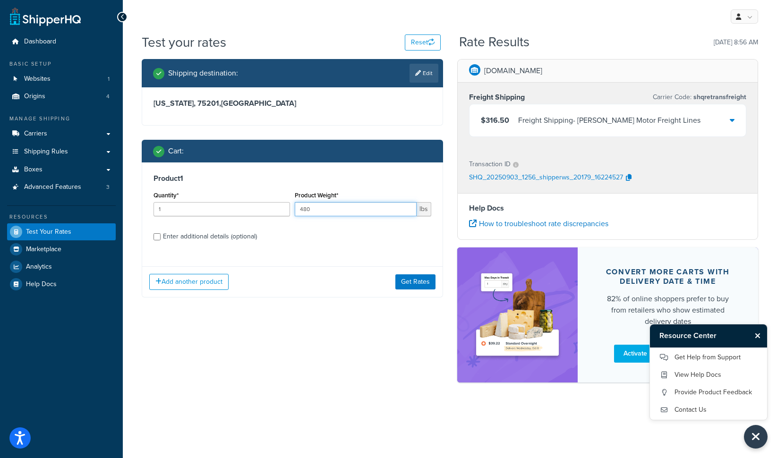
click at [331, 212] on input "480" at bounding box center [356, 209] width 122 height 14
type input "900"
click at [419, 288] on button "Get Rates" at bounding box center [415, 281] width 40 height 15
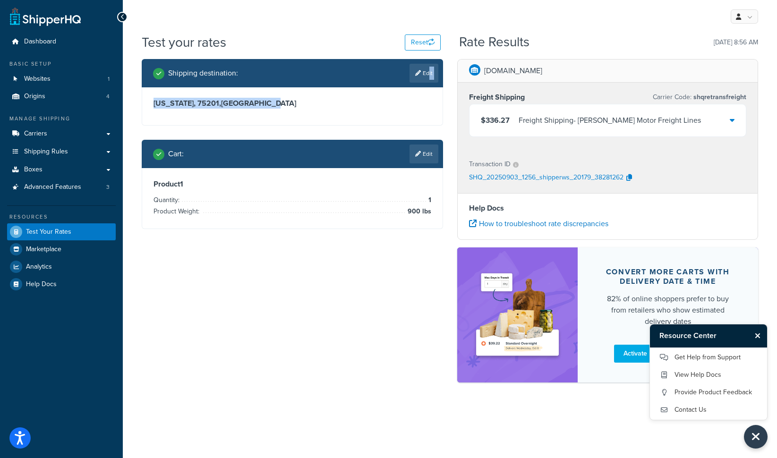
drag, startPoint x: 427, startPoint y: 69, endPoint x: 427, endPoint y: 124, distance: 54.3
click at [427, 120] on div "Shipping destination : Edit Texas, 75201 , United States" at bounding box center [292, 92] width 301 height 67
click at [424, 156] on link "Edit" at bounding box center [423, 153] width 29 height 19
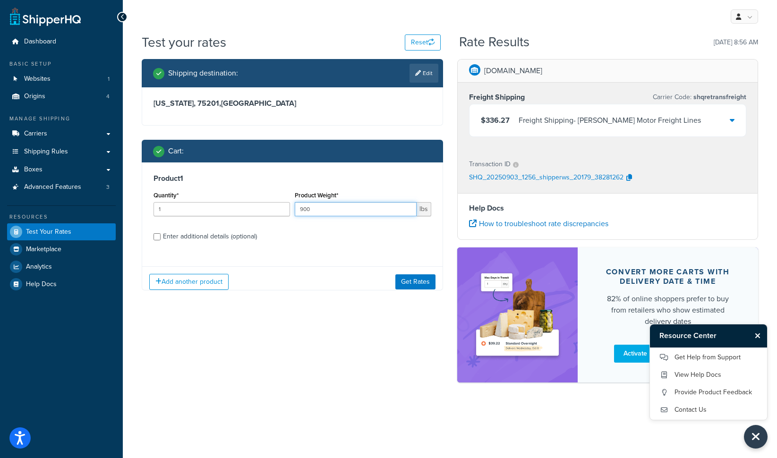
click at [319, 212] on input "900" at bounding box center [356, 209] width 122 height 14
click at [320, 212] on input "900" at bounding box center [356, 209] width 122 height 14
type input "9"
type input "24"
click at [415, 285] on button "Get Rates" at bounding box center [415, 281] width 40 height 15
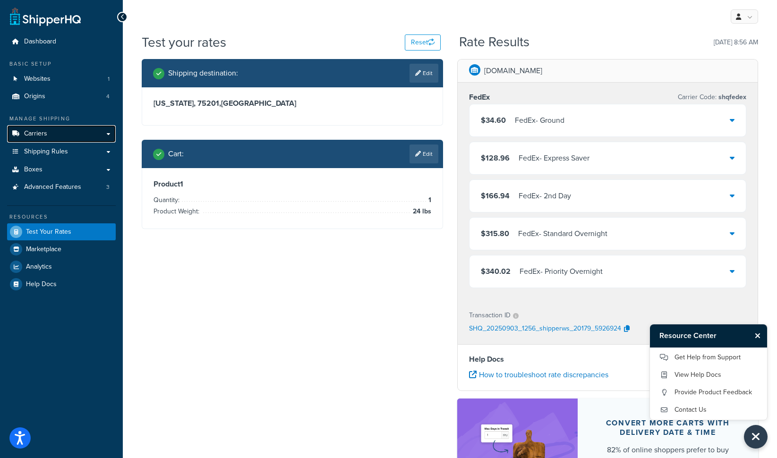
click at [67, 139] on link "Carriers" at bounding box center [61, 133] width 109 height 17
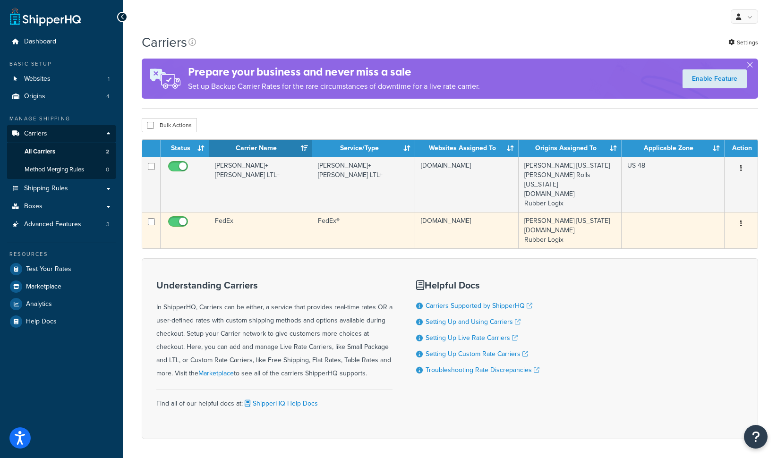
click at [227, 213] on td "FedEx" at bounding box center [260, 230] width 103 height 36
click at [226, 212] on td "FedEx" at bounding box center [260, 230] width 103 height 36
click at [233, 212] on td "FedEx" at bounding box center [260, 230] width 103 height 36
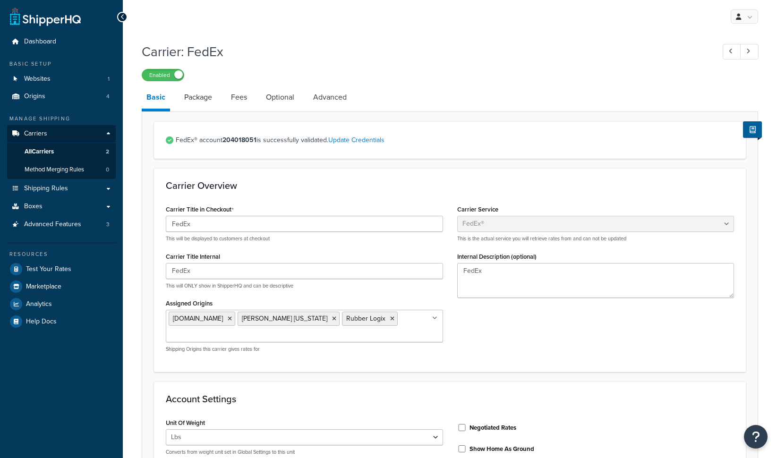
select select "fedEx"
select select "REGULAR_PICKUP"
select select "YOUR_PACKAGING"
click at [491, 424] on label "Negotiated Rates" at bounding box center [492, 428] width 47 height 8
click at [466, 424] on input "Negotiated Rates" at bounding box center [461, 427] width 9 height 7
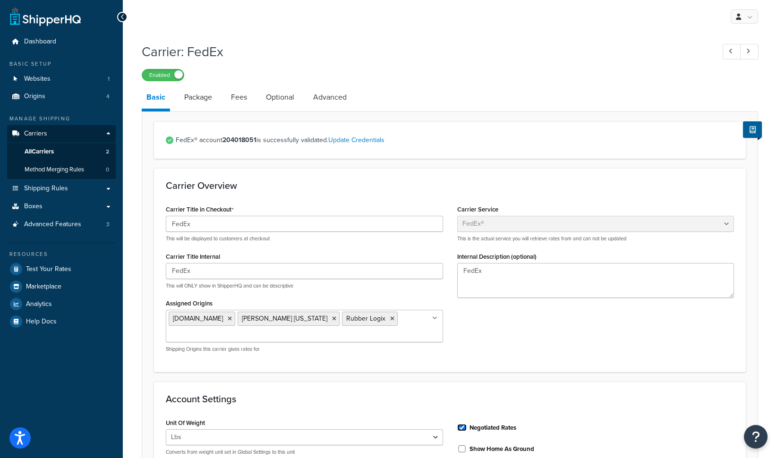
checkbox input "true"
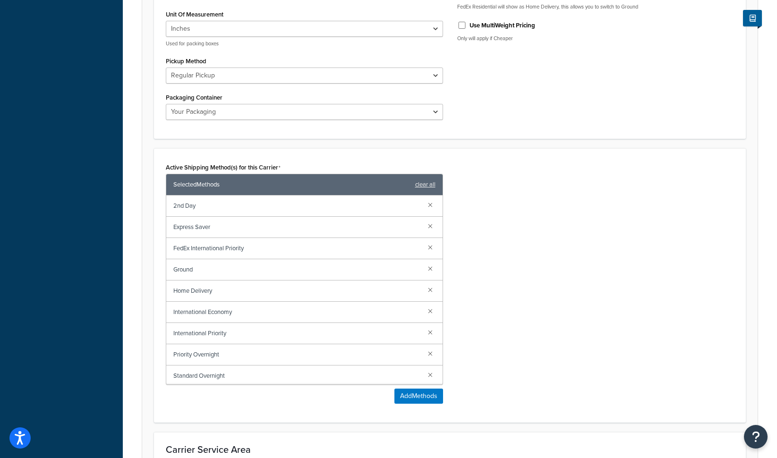
scroll to position [601, 0]
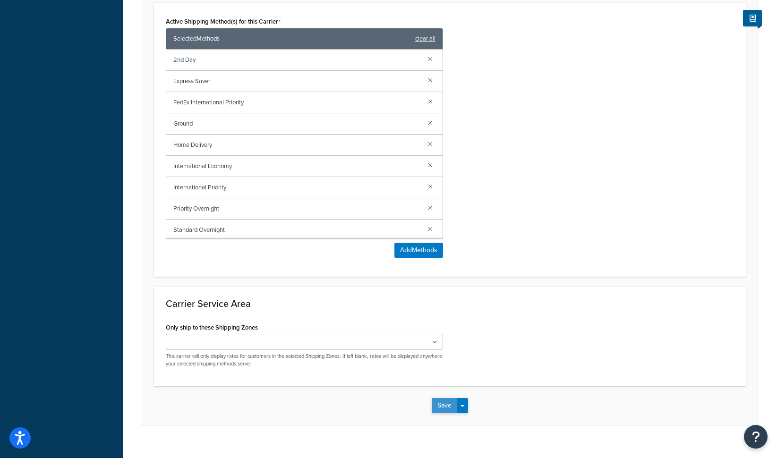
click at [437, 398] on button "Save" at bounding box center [444, 405] width 25 height 15
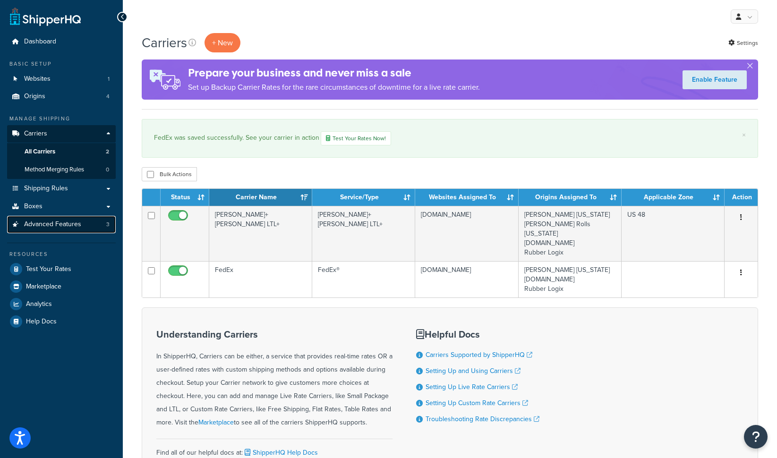
click at [64, 230] on link "Advanced Features 3" at bounding box center [61, 224] width 109 height 17
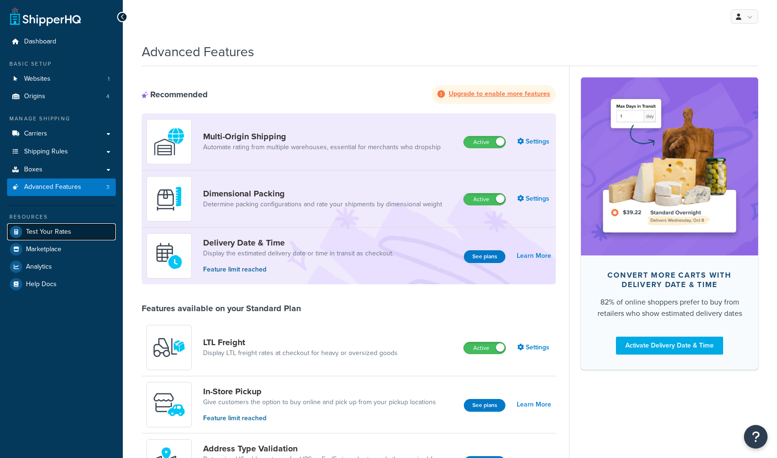
click at [52, 235] on span "Test Your Rates" at bounding box center [48, 232] width 45 height 8
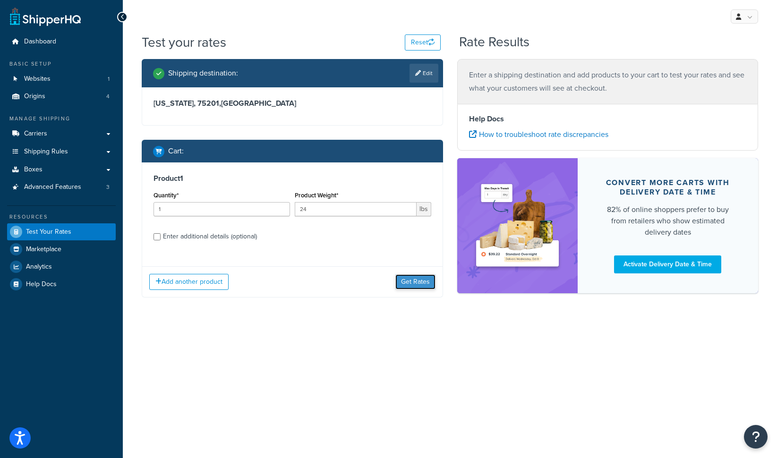
click at [415, 288] on button "Get Rates" at bounding box center [415, 281] width 40 height 15
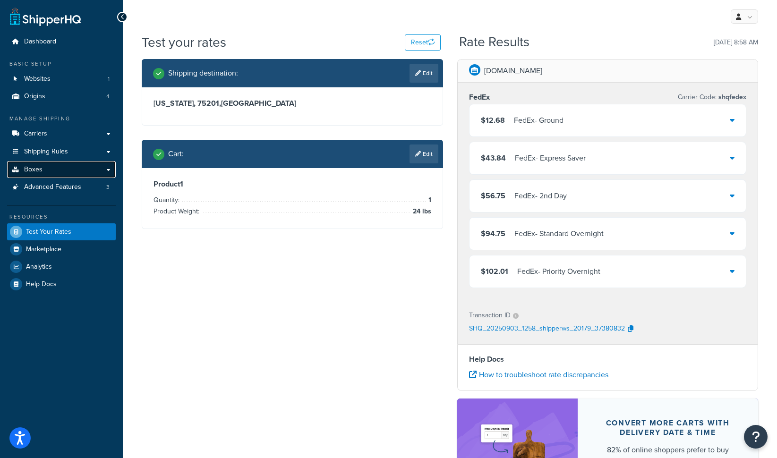
click at [50, 171] on link "Boxes" at bounding box center [61, 169] width 109 height 17
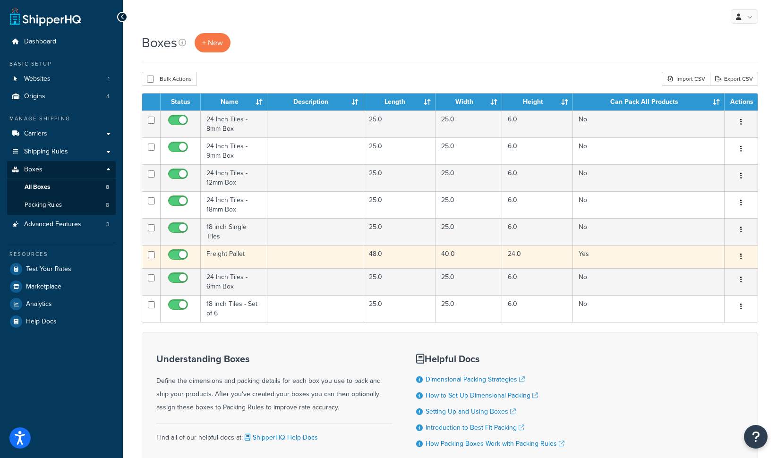
click at [215, 251] on td "Freight Pallet" at bounding box center [234, 256] width 67 height 23
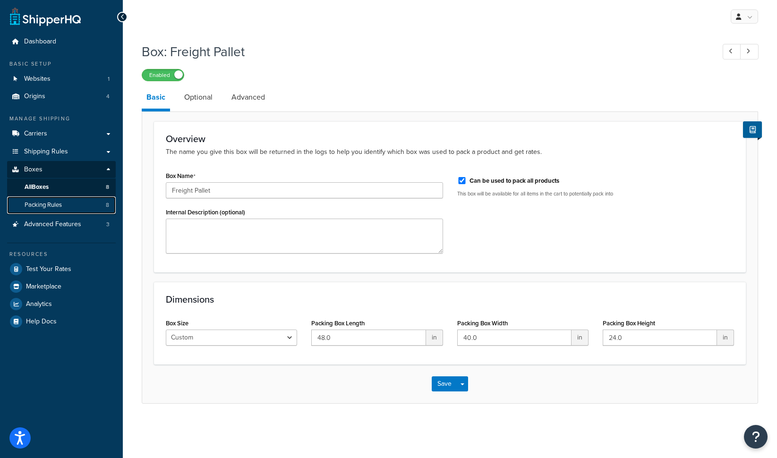
click at [57, 207] on span "Packing Rules" at bounding box center [43, 205] width 37 height 8
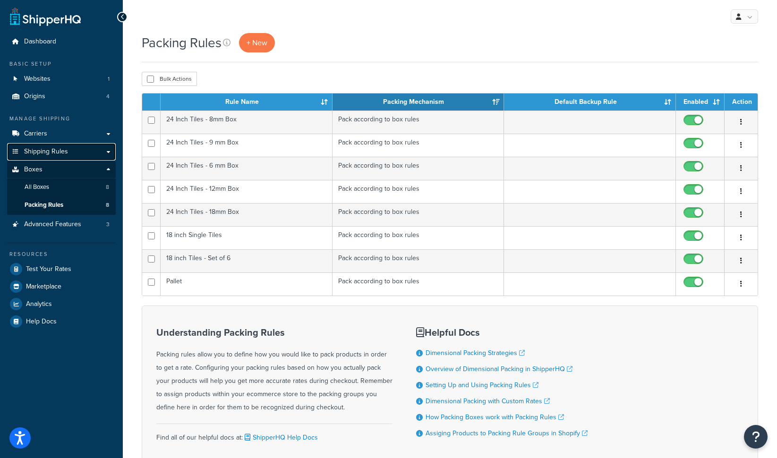
click at [76, 153] on link "Shipping Rules" at bounding box center [61, 151] width 109 height 17
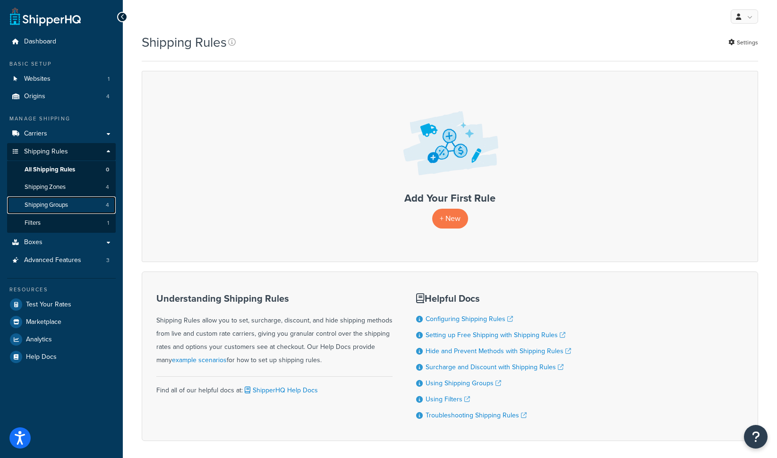
click at [68, 199] on link "Shipping Groups 4" at bounding box center [61, 204] width 109 height 17
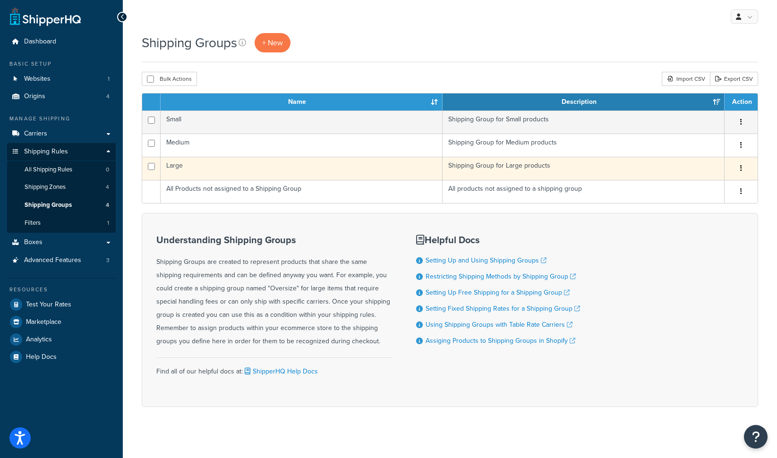
click at [196, 169] on td "Large" at bounding box center [302, 168] width 282 height 23
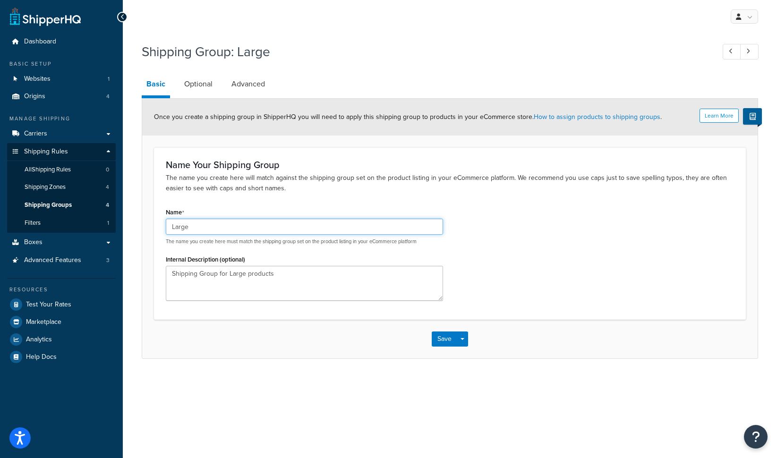
click at [202, 229] on input "Large" at bounding box center [304, 227] width 277 height 16
type input "Rolls"
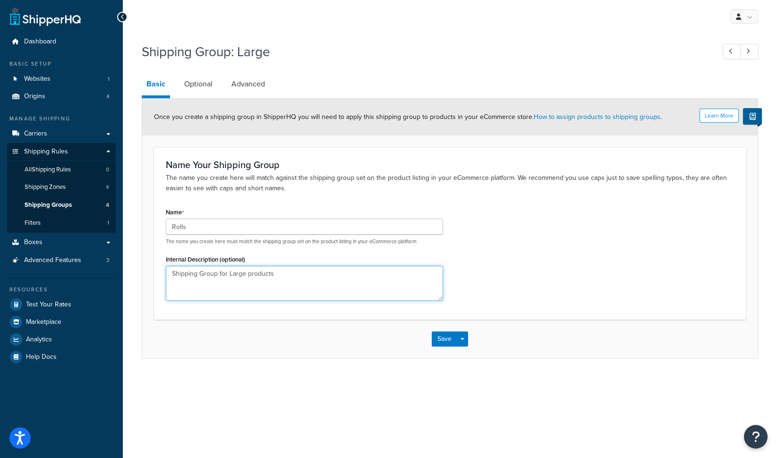
click at [254, 273] on textarea "Shipping Group for Large products" at bounding box center [304, 283] width 277 height 35
click at [255, 273] on textarea "Shipping Group for Large products" at bounding box center [304, 283] width 277 height 35
type textarea "Shipping Group for Large products"
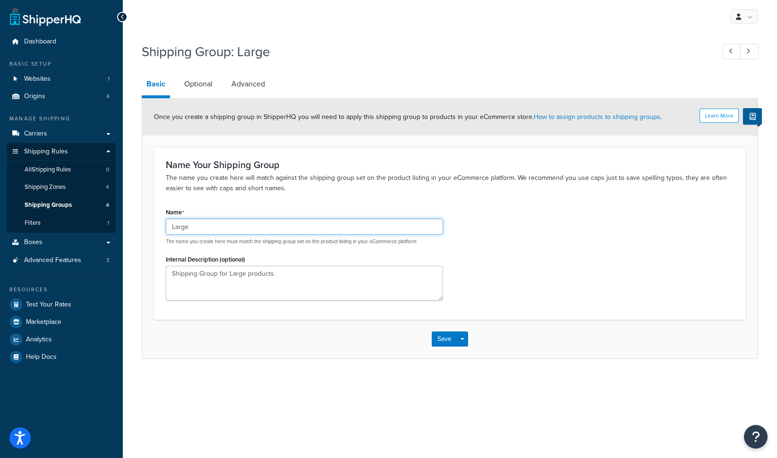
click at [214, 229] on input "Large" at bounding box center [304, 227] width 277 height 16
type input "Large"
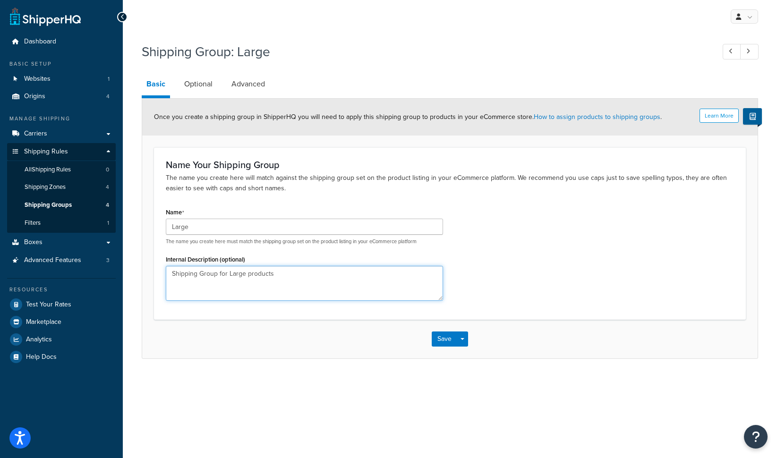
click at [308, 286] on textarea "Shipping Group for Large products" at bounding box center [304, 283] width 277 height 35
type textarea "Shipping Group for Large products Currently include: rolls"
click at [195, 83] on link "Optional" at bounding box center [198, 84] width 38 height 23
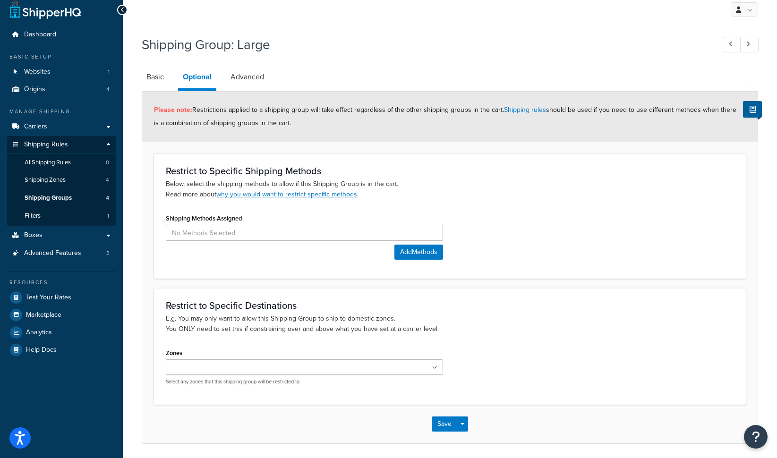
scroll to position [8, 0]
click at [246, 353] on div "Zones US 48 US APO US US POBox Select any zones that this shipping group will b…" at bounding box center [304, 365] width 277 height 39
click at [243, 364] on ul at bounding box center [304, 367] width 277 height 16
click at [266, 314] on p "E.g. You may only want to allow this Shipping Group to ship to domestic zones. …" at bounding box center [450, 323] width 568 height 21
click at [282, 233] on input at bounding box center [304, 232] width 277 height 16
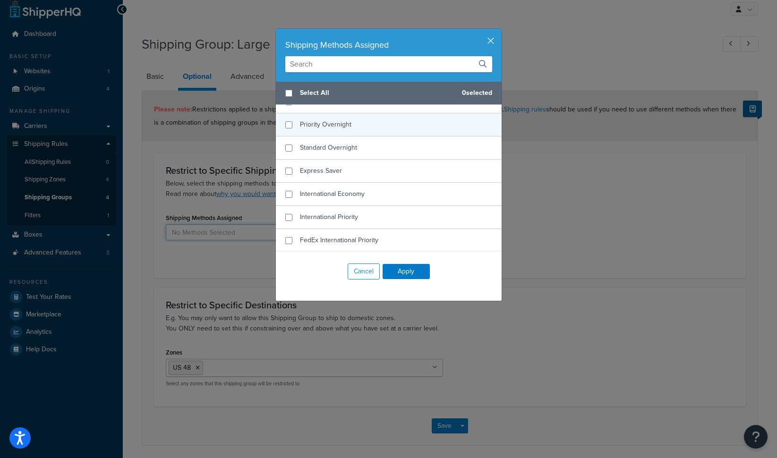
scroll to position [0, 0]
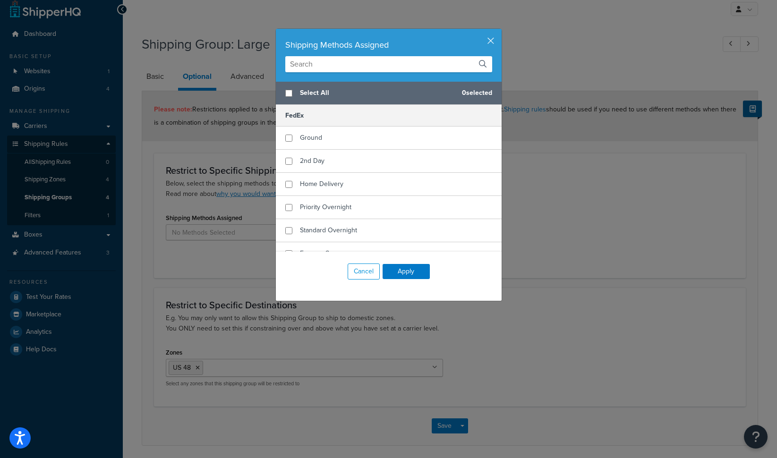
click at [519, 164] on div "Shipping Methods Assigned Select All 0 selected FedEx Ground 2nd Day Home Deliv…" at bounding box center [388, 229] width 777 height 458
click at [369, 265] on button "Cancel" at bounding box center [363, 271] width 32 height 16
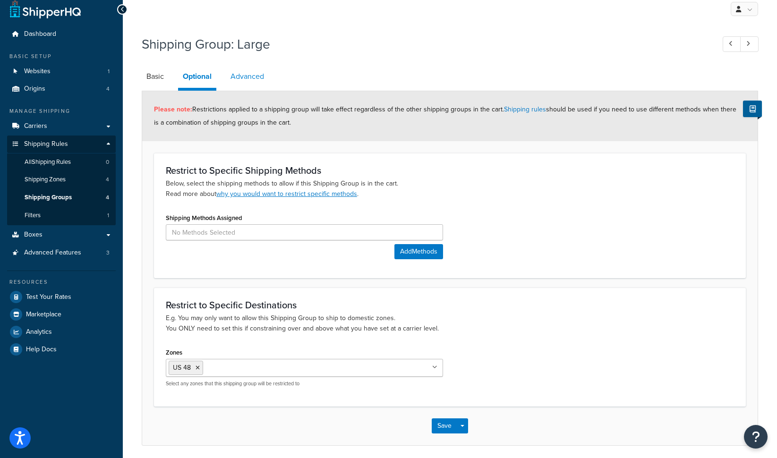
click at [251, 68] on link "Advanced" at bounding box center [247, 76] width 43 height 23
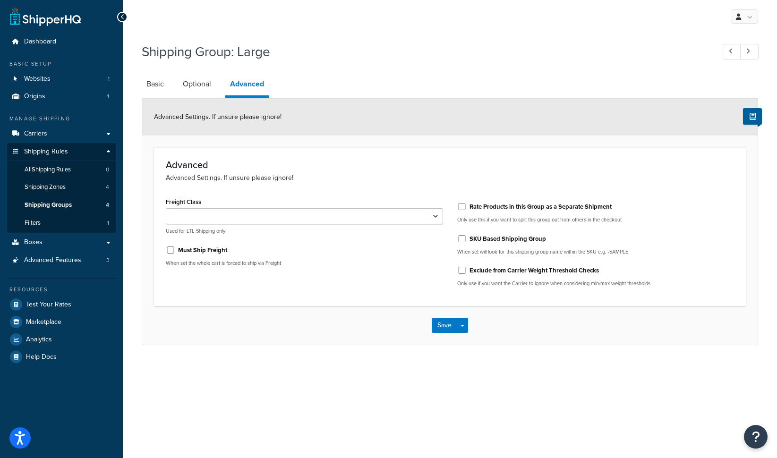
click at [188, 252] on label "Must Ship Freight" at bounding box center [202, 250] width 49 height 8
click at [175, 252] on input "Must Ship Freight" at bounding box center [170, 249] width 9 height 7
checkbox input "true"
click at [218, 215] on select "50 55 60 65 70 77.5 85 92.5 100 110 125 150 175 200 250 300 400 500" at bounding box center [304, 216] width 277 height 16
select select "60"
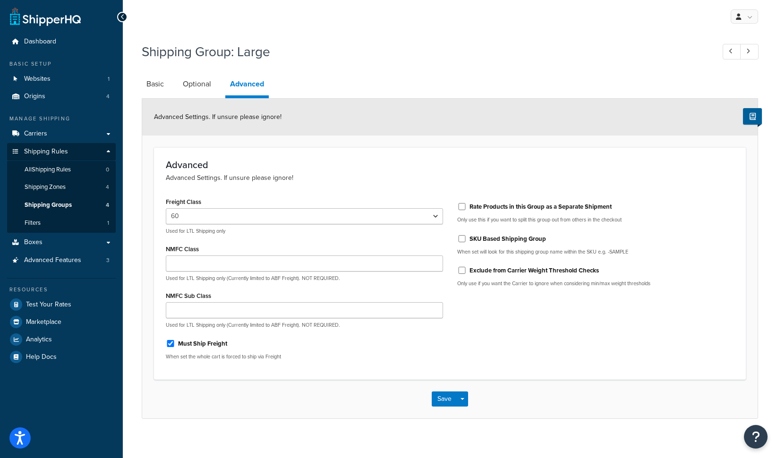
click at [489, 248] on p "When set will look for this shipping group name within the SKU e.g. -SAMPLE" at bounding box center [595, 251] width 277 height 7
click at [489, 246] on div "SKU Based Shipping Group When set will look for this shipping group name within…" at bounding box center [595, 243] width 277 height 25
click at [481, 239] on label "SKU Based Shipping Group" at bounding box center [507, 239] width 76 height 8
click at [466, 239] on input "SKU Based Shipping Group" at bounding box center [461, 238] width 9 height 7
checkbox input "true"
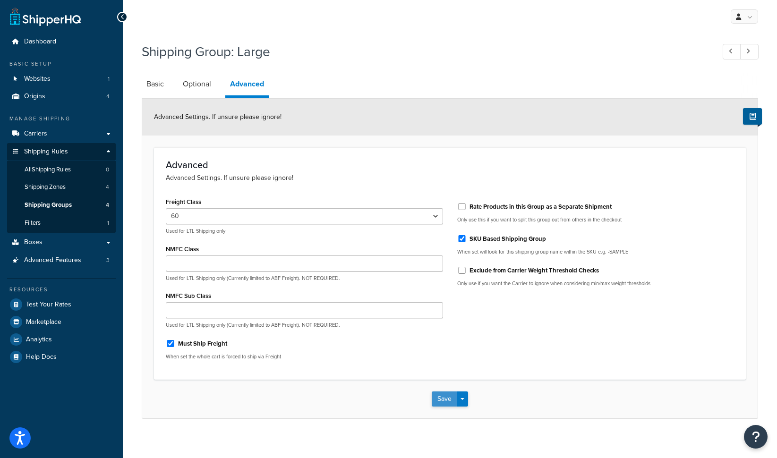
click at [445, 398] on button "Save" at bounding box center [444, 398] width 25 height 15
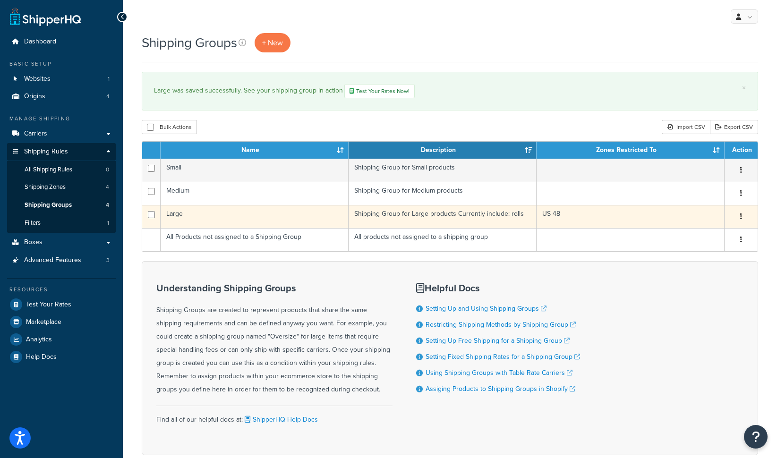
click at [176, 211] on td "Large" at bounding box center [255, 216] width 188 height 23
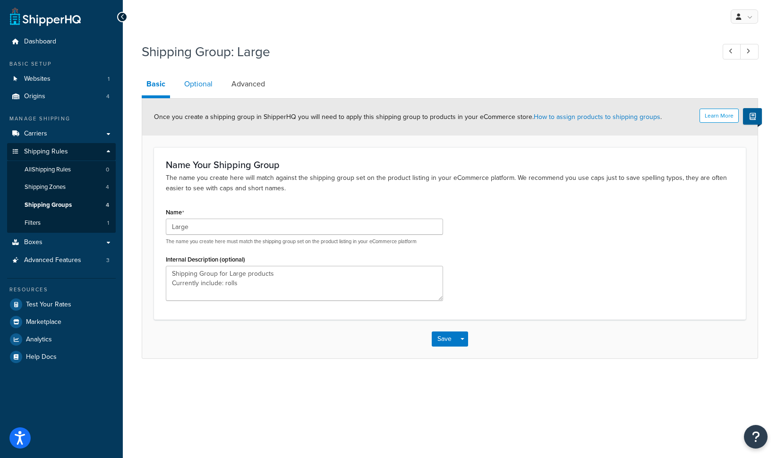
click at [190, 81] on link "Optional" at bounding box center [198, 84] width 38 height 23
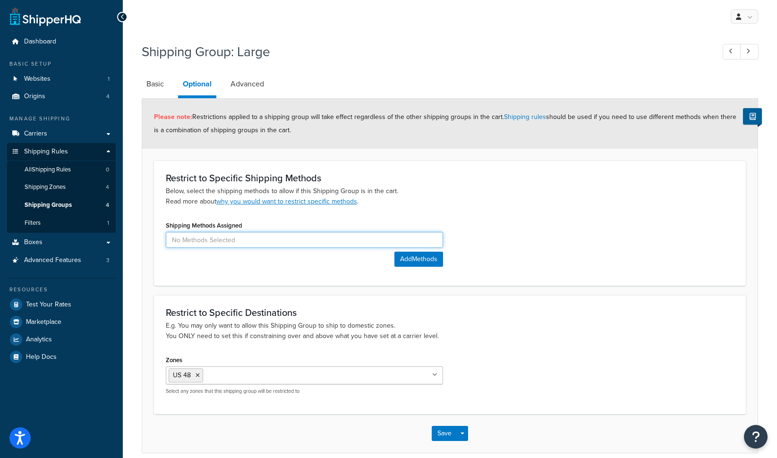
click at [311, 246] on input at bounding box center [304, 240] width 277 height 16
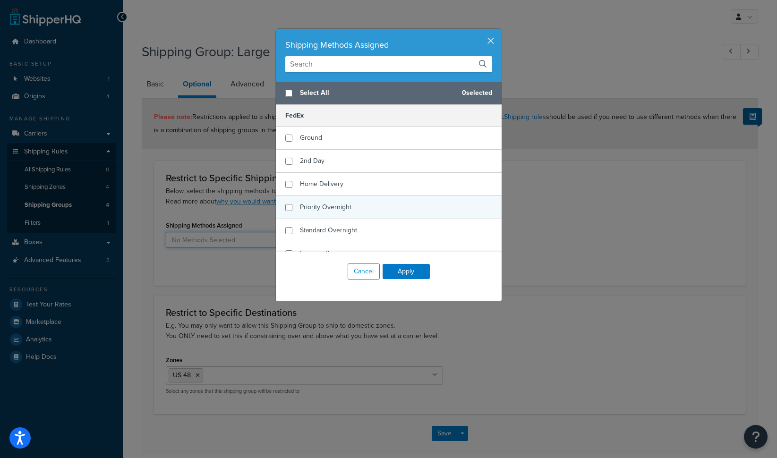
scroll to position [83, 0]
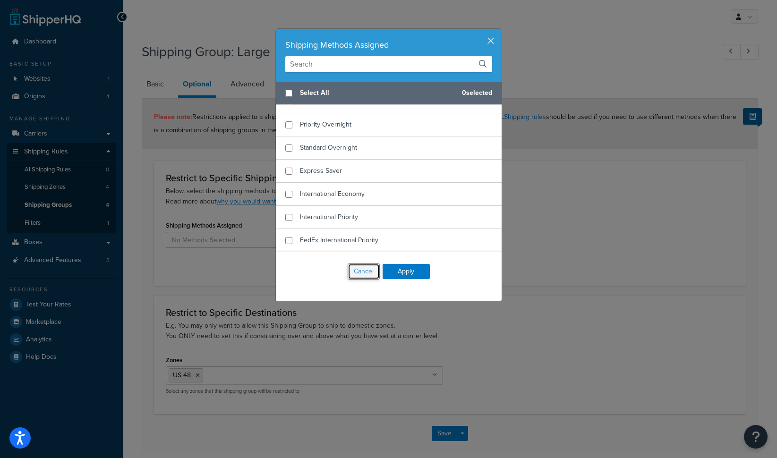
click at [362, 278] on button "Cancel" at bounding box center [363, 271] width 32 height 16
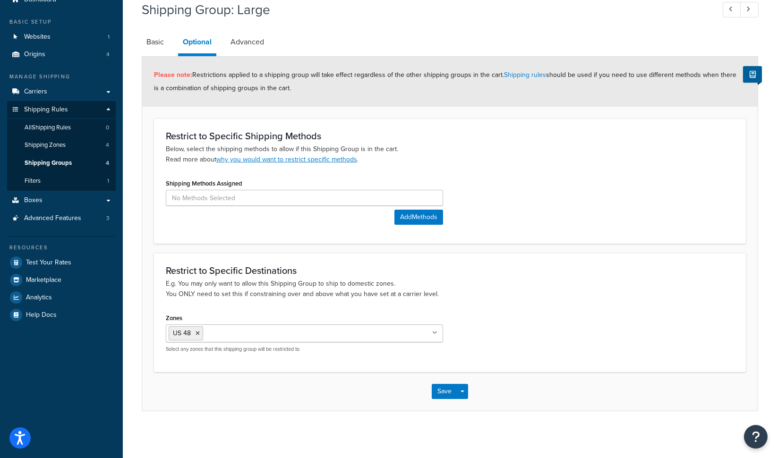
scroll to position [0, 0]
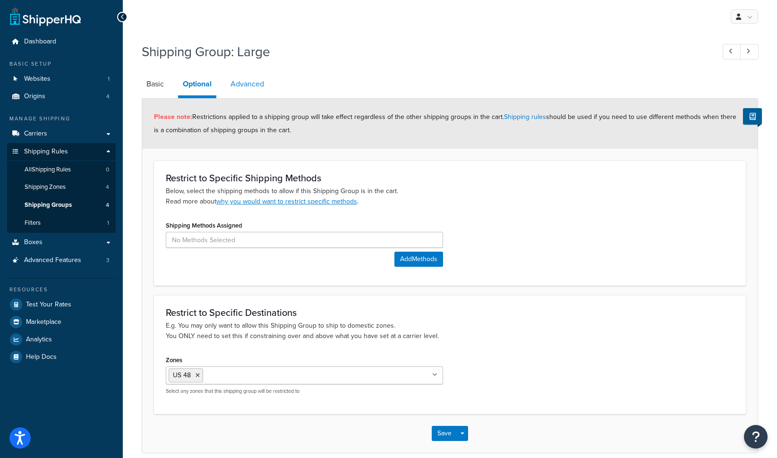
click at [246, 76] on link "Advanced" at bounding box center [247, 84] width 43 height 23
select select "60"
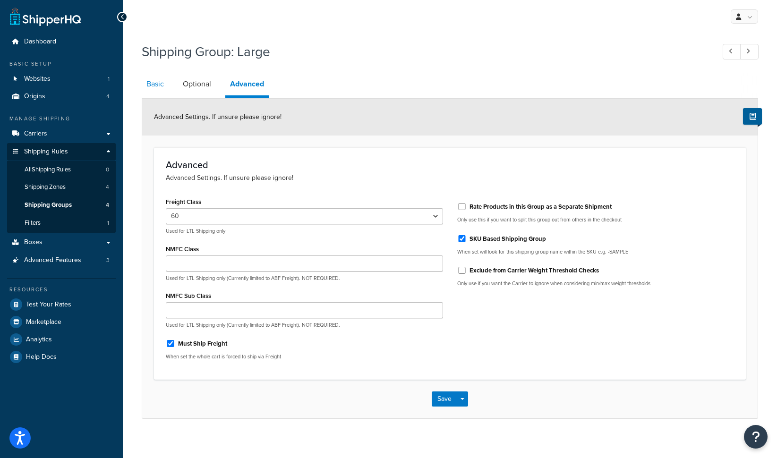
click at [152, 81] on link "Basic" at bounding box center [155, 84] width 27 height 23
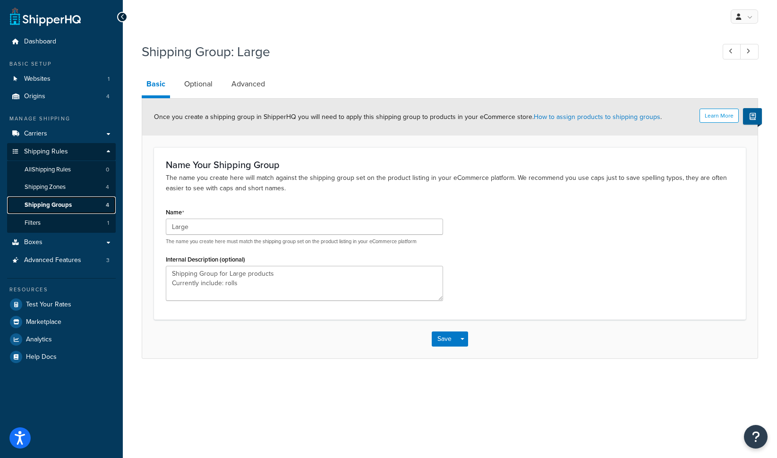
click at [68, 201] on span "Shipping Groups" at bounding box center [48, 205] width 47 height 8
click at [455, 353] on div "Save Save Dropdown Save and Edit Save and Duplicate Save and Create New" at bounding box center [449, 339] width 615 height 39
click at [447, 337] on button "Save" at bounding box center [444, 338] width 25 height 15
type textarea "Shipping Group for Large products Currently include: rolls"
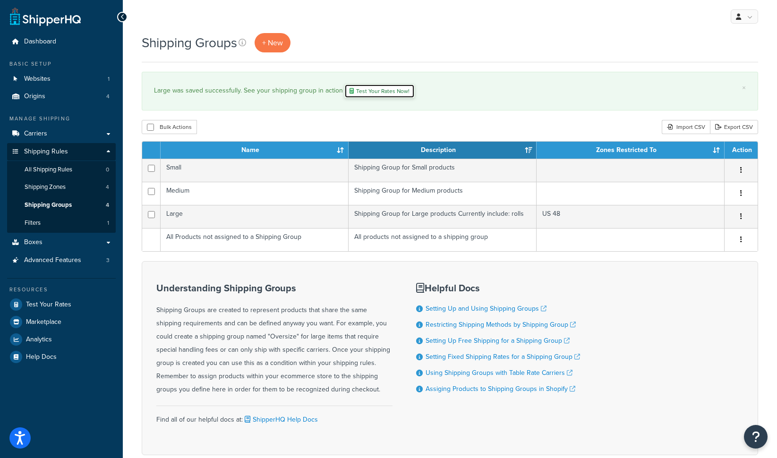
click at [393, 95] on link "Test Your Rates Now!" at bounding box center [379, 91] width 70 height 14
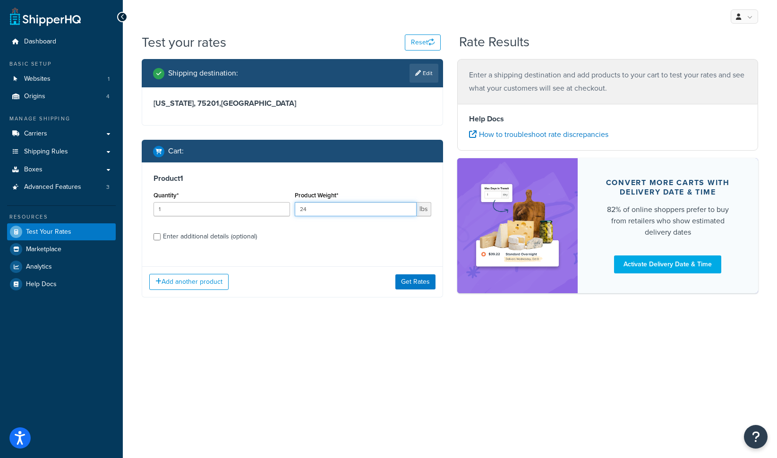
click at [322, 204] on input "24" at bounding box center [356, 209] width 122 height 14
click at [317, 212] on input "24" at bounding box center [356, 209] width 122 height 14
type input "2"
type input "350"
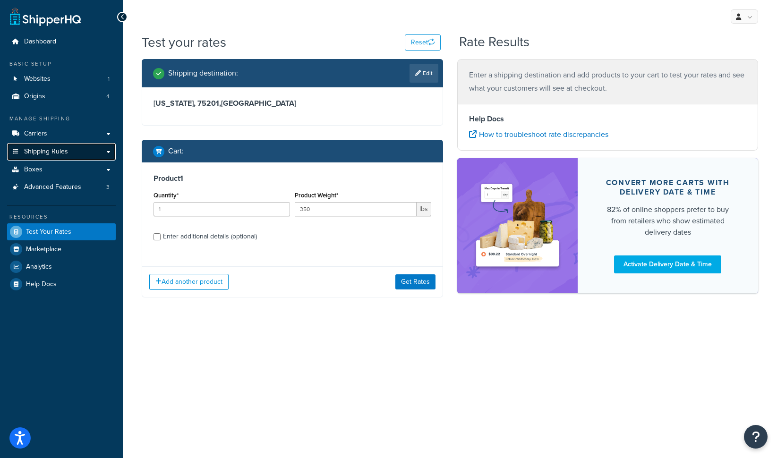
click at [109, 153] on link "Shipping Rules" at bounding box center [61, 151] width 109 height 17
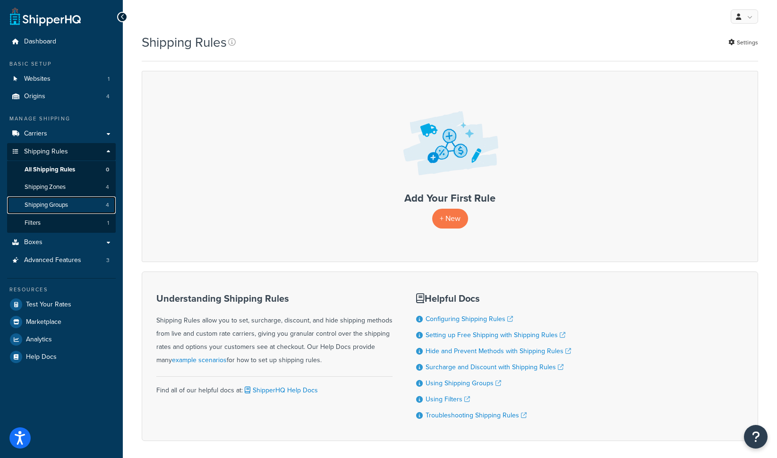
click at [65, 207] on span "Shipping Groups" at bounding box center [46, 205] width 43 height 8
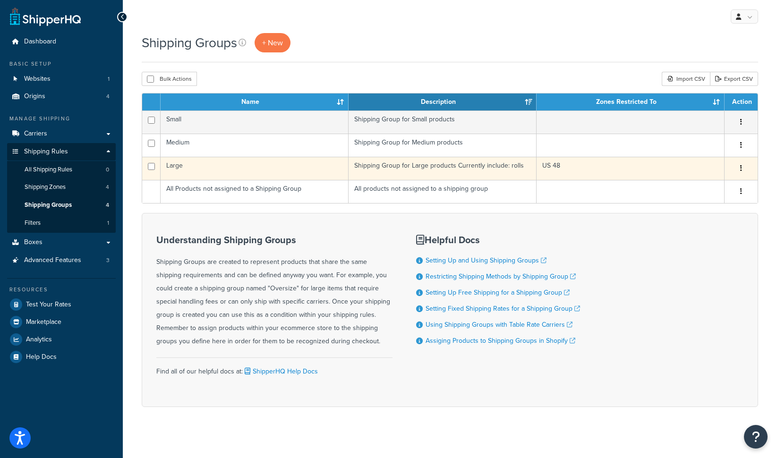
click at [743, 170] on button "button" at bounding box center [740, 168] width 13 height 15
click at [721, 184] on link "Edit" at bounding box center [702, 187] width 75 height 19
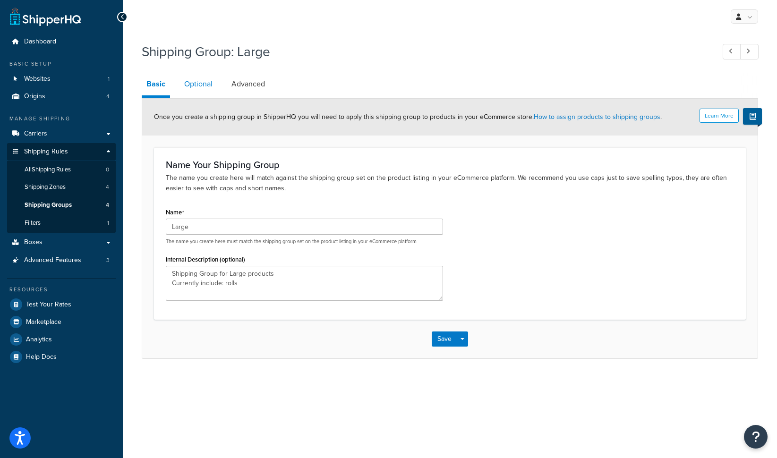
click at [193, 80] on link "Optional" at bounding box center [198, 84] width 38 height 23
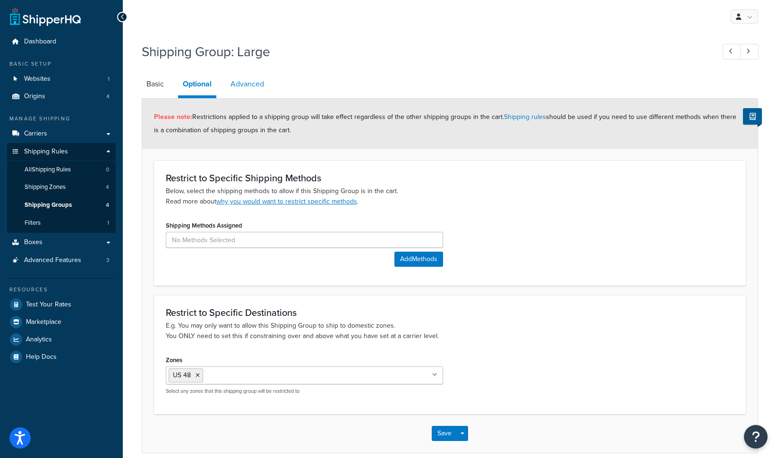
click at [245, 81] on link "Advanced" at bounding box center [247, 84] width 43 height 23
select select "60"
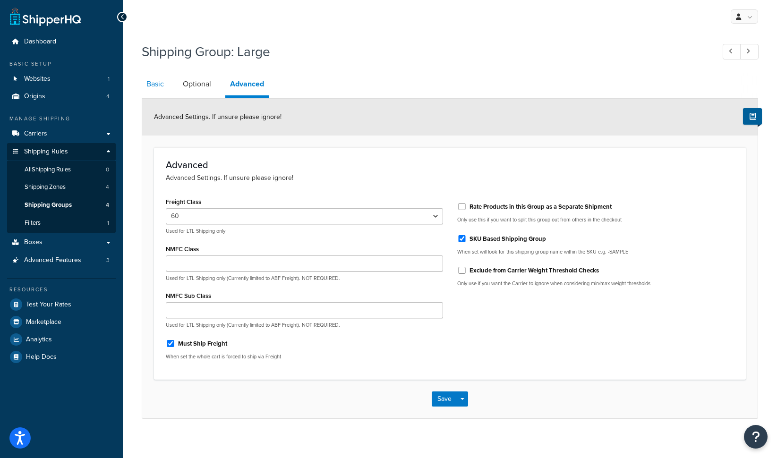
click at [154, 88] on link "Basic" at bounding box center [155, 84] width 27 height 23
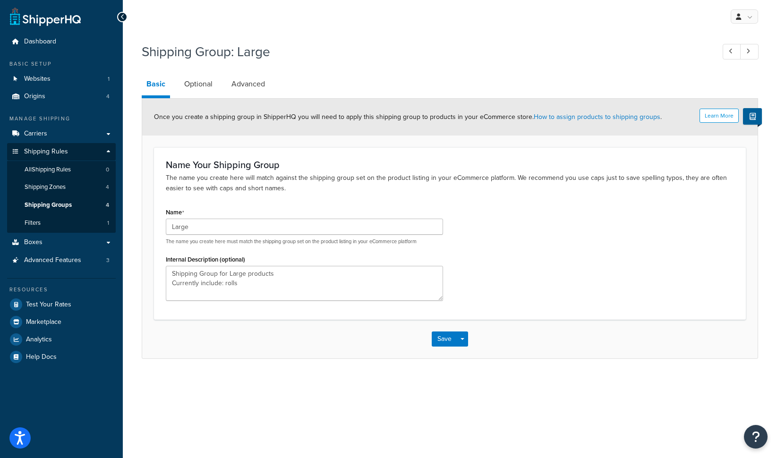
type textarea "Shipping Group for Large products Currently include: rolls"
click at [80, 207] on link "Shipping Groups 4" at bounding box center [61, 204] width 109 height 17
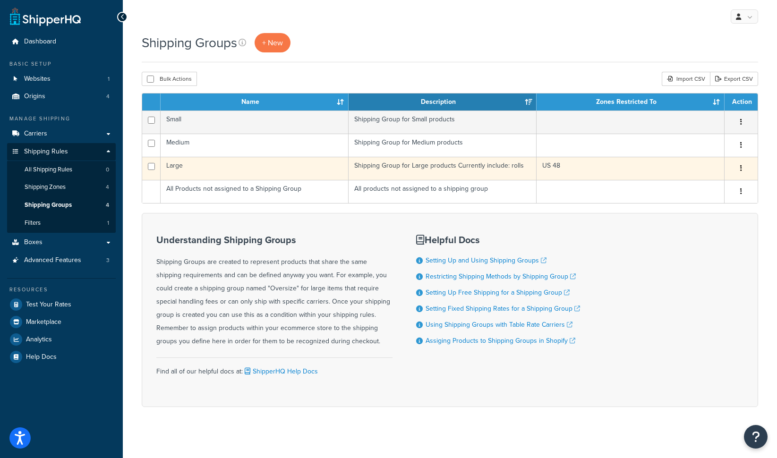
click at [226, 164] on td "Large" at bounding box center [255, 168] width 188 height 23
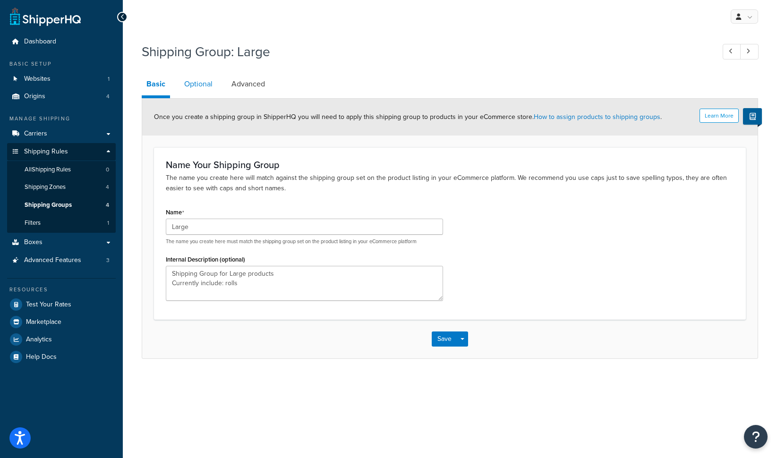
click at [203, 89] on link "Optional" at bounding box center [198, 84] width 38 height 23
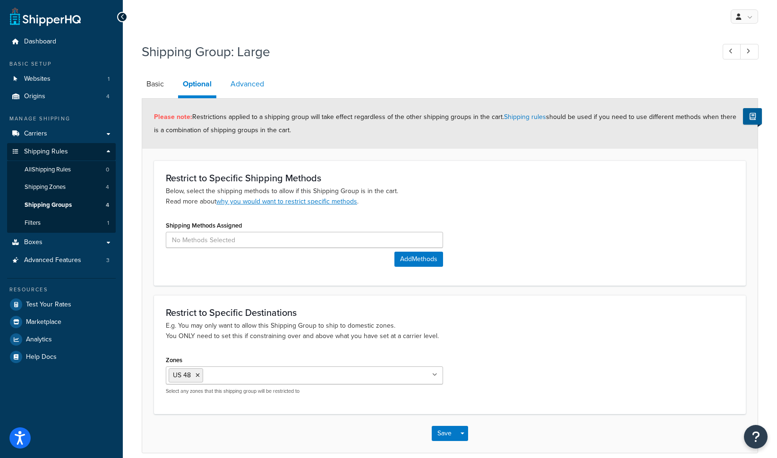
click at [260, 86] on link "Advanced" at bounding box center [247, 84] width 43 height 23
select select "60"
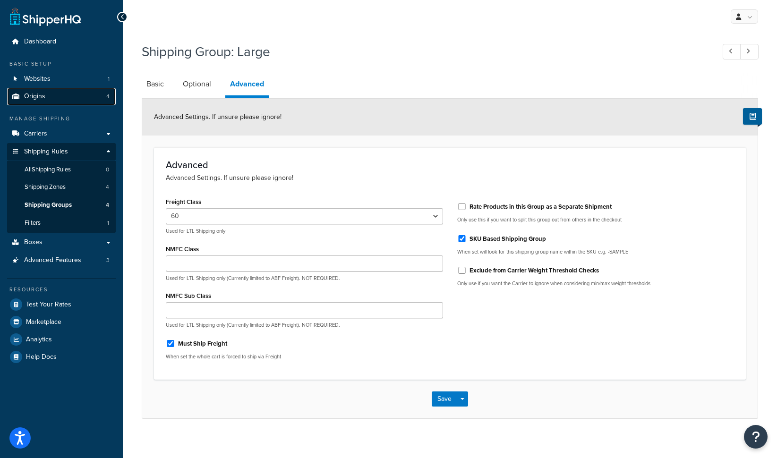
click at [56, 99] on link "Origins 4" at bounding box center [61, 96] width 109 height 17
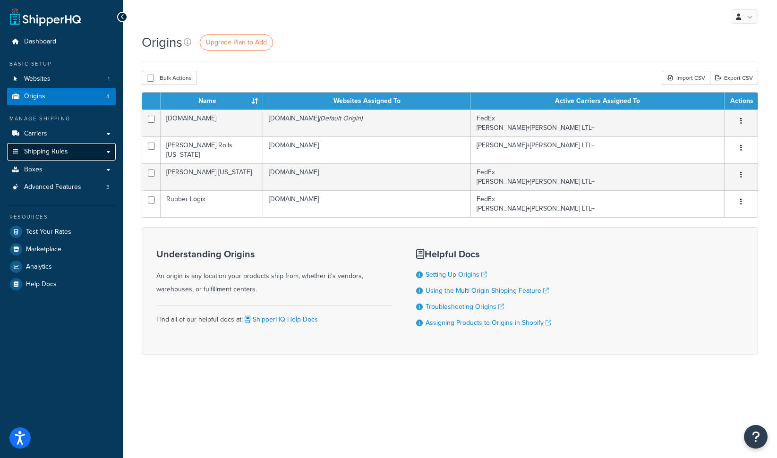
click at [56, 157] on link "Shipping Rules" at bounding box center [61, 151] width 109 height 17
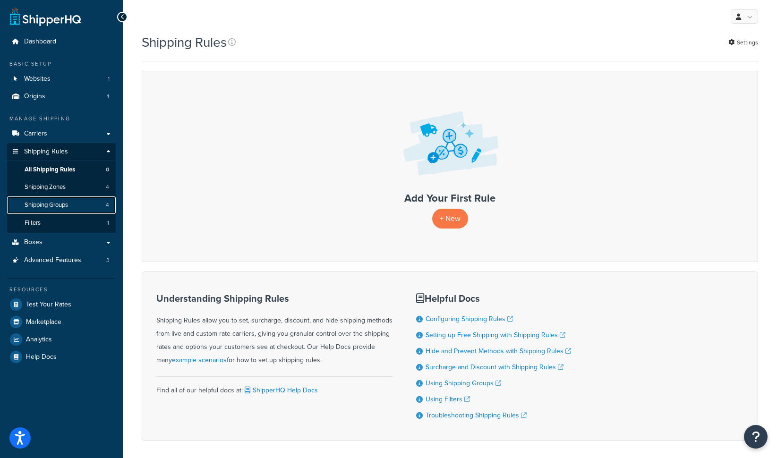
click at [44, 203] on span "Shipping Groups" at bounding box center [46, 205] width 43 height 8
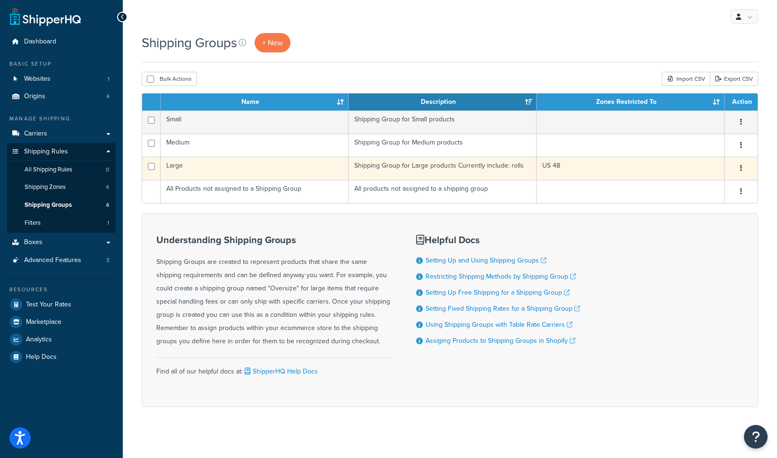
click at [318, 171] on td "Large" at bounding box center [255, 168] width 188 height 23
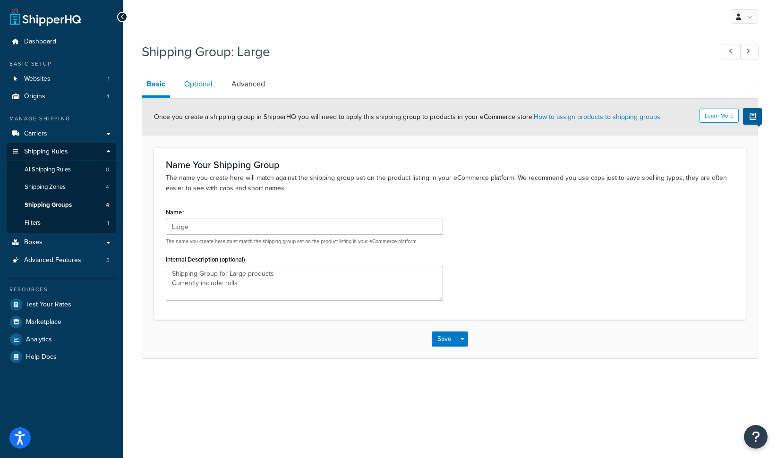
click at [193, 84] on link "Optional" at bounding box center [198, 84] width 38 height 23
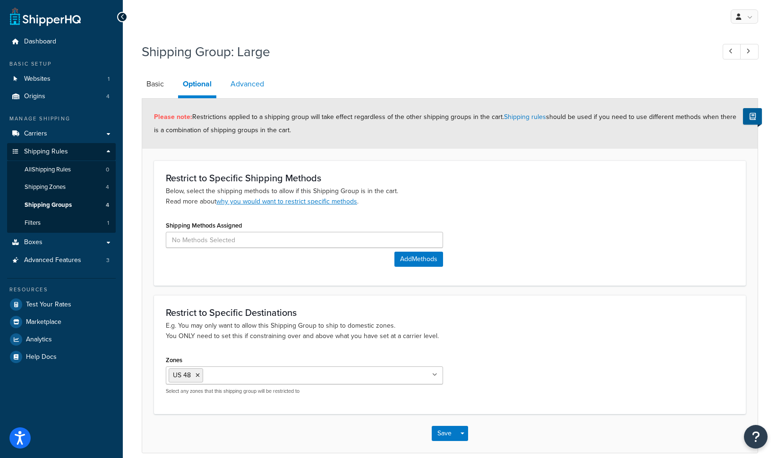
click at [239, 83] on link "Advanced" at bounding box center [247, 84] width 43 height 23
select select "60"
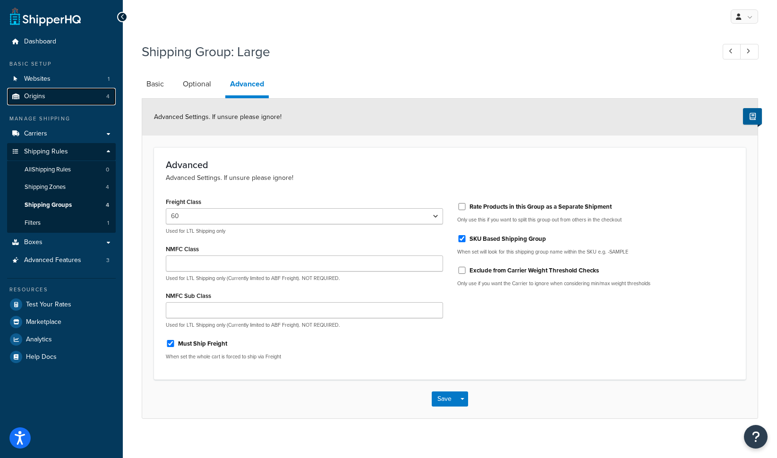
click at [78, 98] on link "Origins 4" at bounding box center [61, 96] width 109 height 17
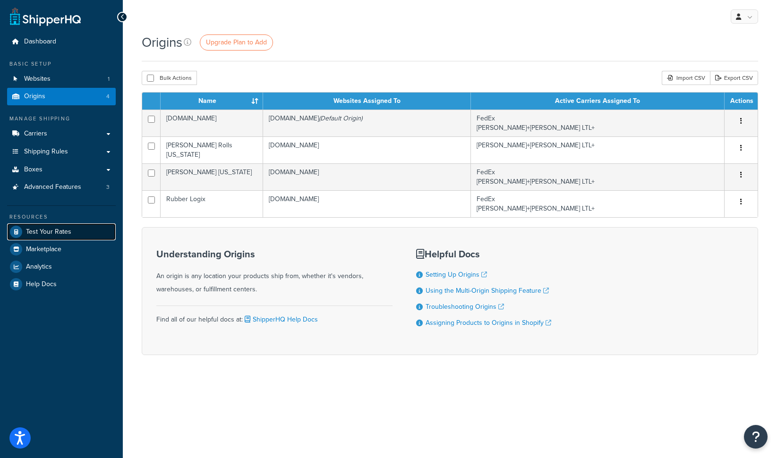
click at [67, 232] on span "Test Your Rates" at bounding box center [48, 232] width 45 height 8
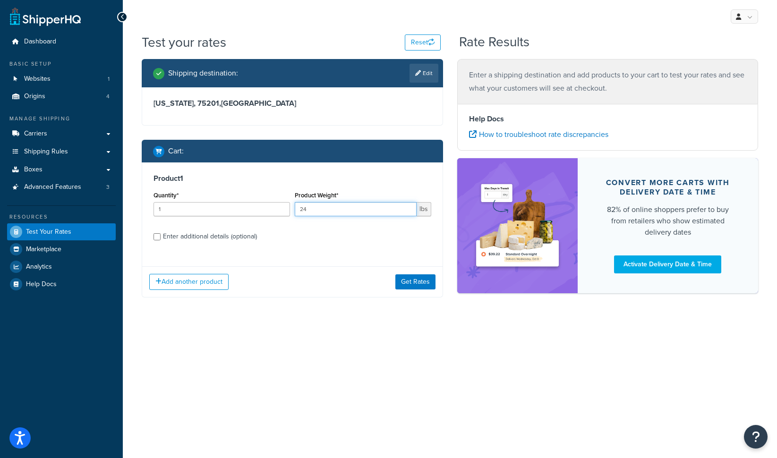
click at [327, 215] on input "24" at bounding box center [356, 209] width 122 height 14
type input "410"
click at [416, 283] on button "Get Rates" at bounding box center [415, 281] width 40 height 15
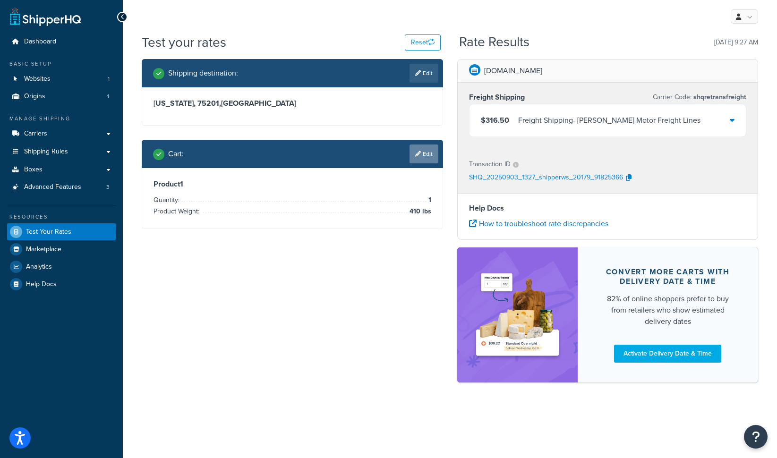
click at [430, 158] on link "Edit" at bounding box center [423, 153] width 29 height 19
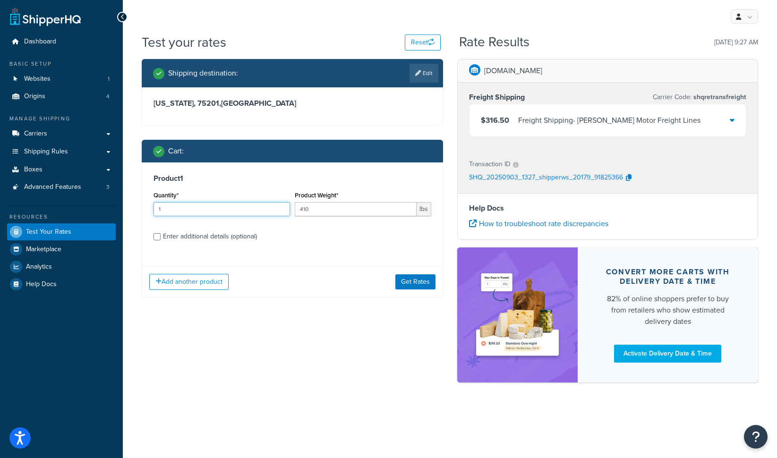
click at [226, 212] on input "1" at bounding box center [221, 209] width 136 height 14
type input "160"
click at [309, 211] on input "410" at bounding box center [356, 209] width 122 height 14
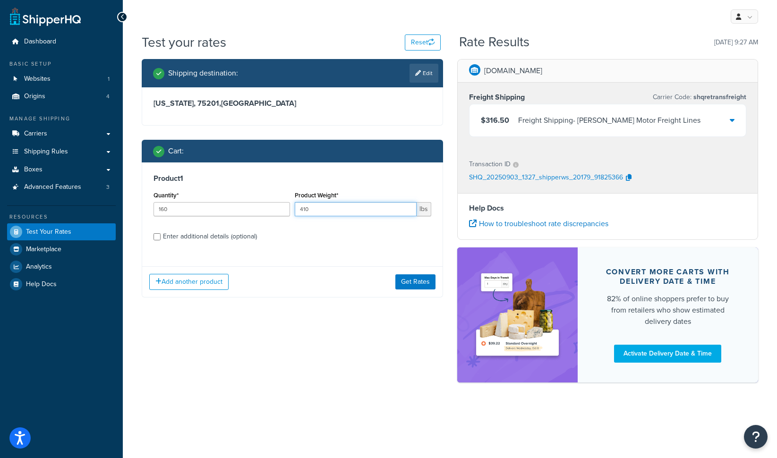
click at [309, 211] on input "410" at bounding box center [356, 209] width 122 height 14
type input "3"
click at [342, 183] on h3 "Product 1" at bounding box center [292, 178] width 278 height 9
click at [412, 283] on button "Get Rates" at bounding box center [415, 281] width 40 height 15
